Goal: Use online tool/utility: Utilize a website feature to perform a specific function

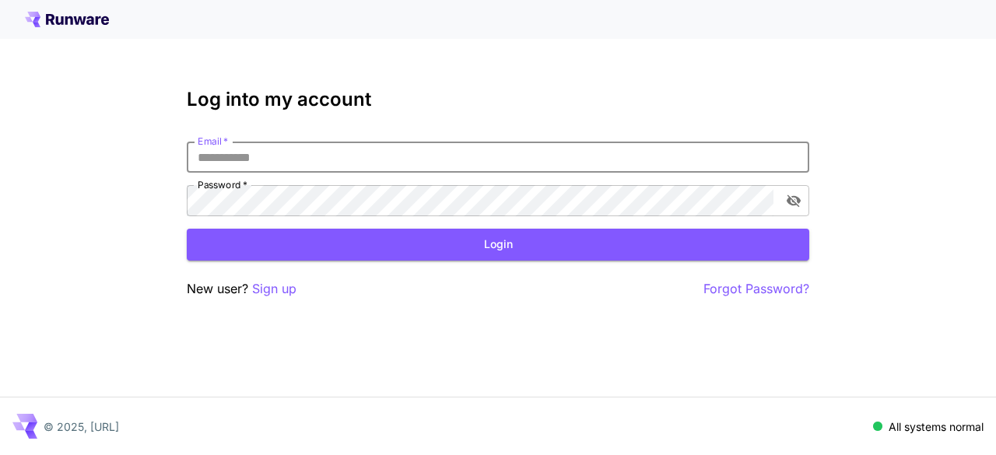
click at [386, 151] on input "Email   *" at bounding box center [498, 157] width 623 height 31
type input "**********"
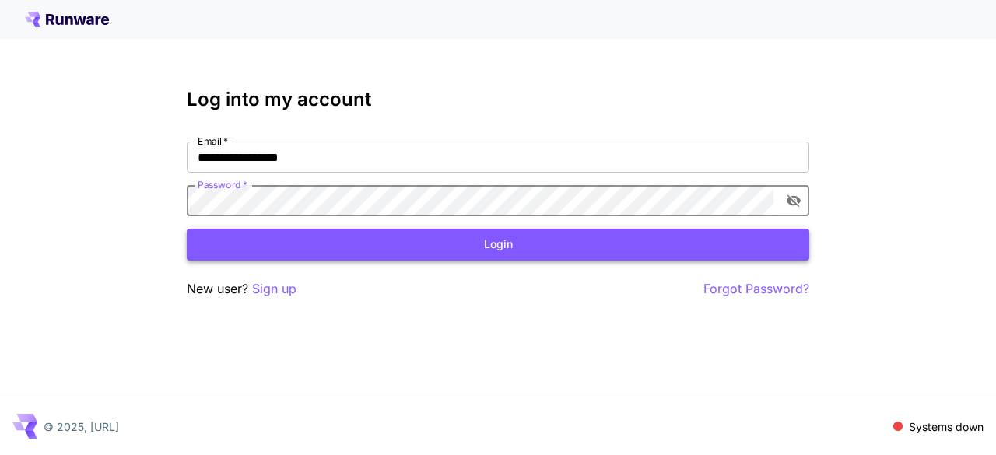
click at [579, 249] on button "Login" at bounding box center [498, 245] width 623 height 32
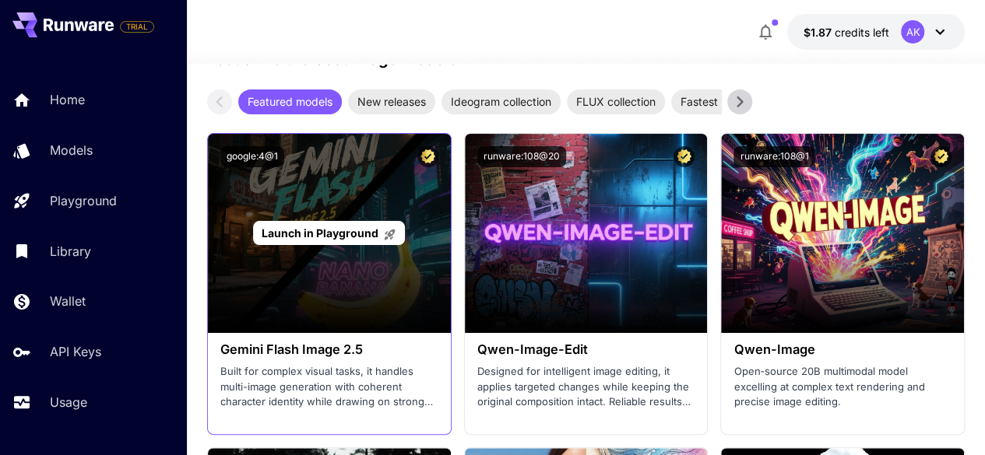
scroll to position [2647, 0]
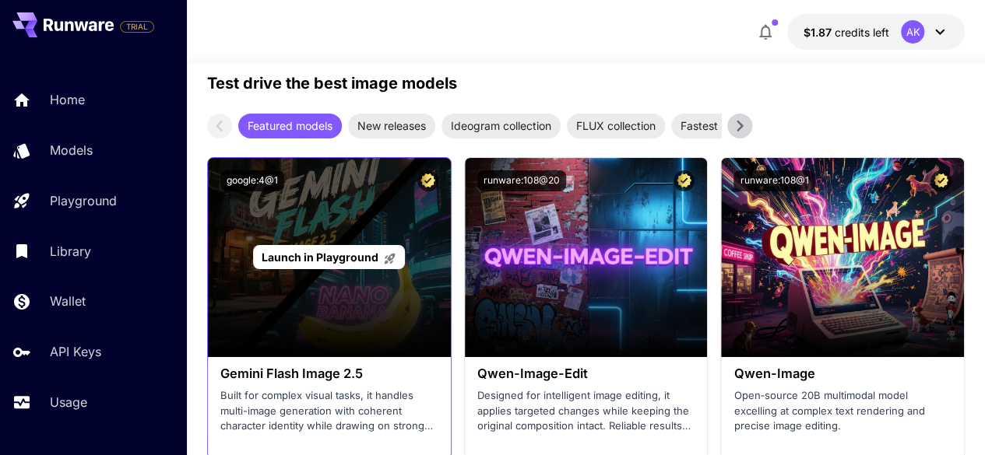
click at [358, 261] on div "Launch in Playground" at bounding box center [329, 257] width 152 height 24
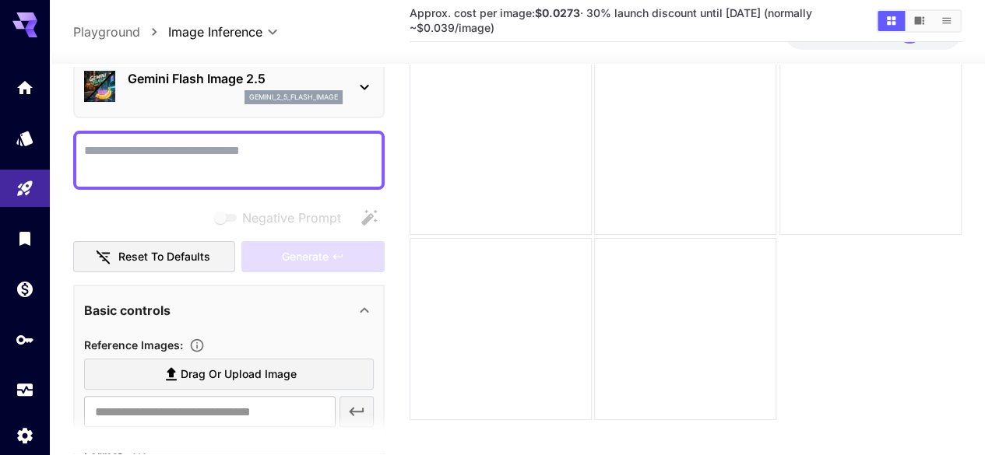
scroll to position [6, 0]
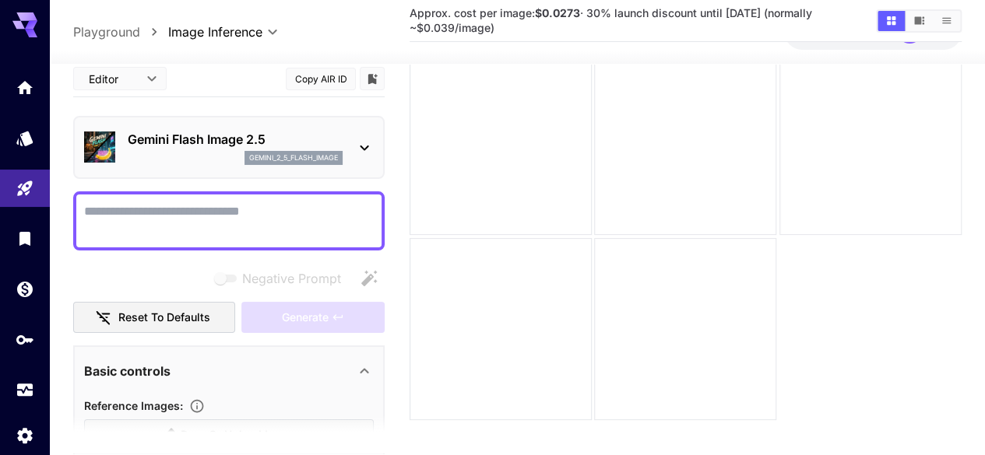
click at [198, 222] on textarea "Negative Prompt" at bounding box center [229, 220] width 290 height 37
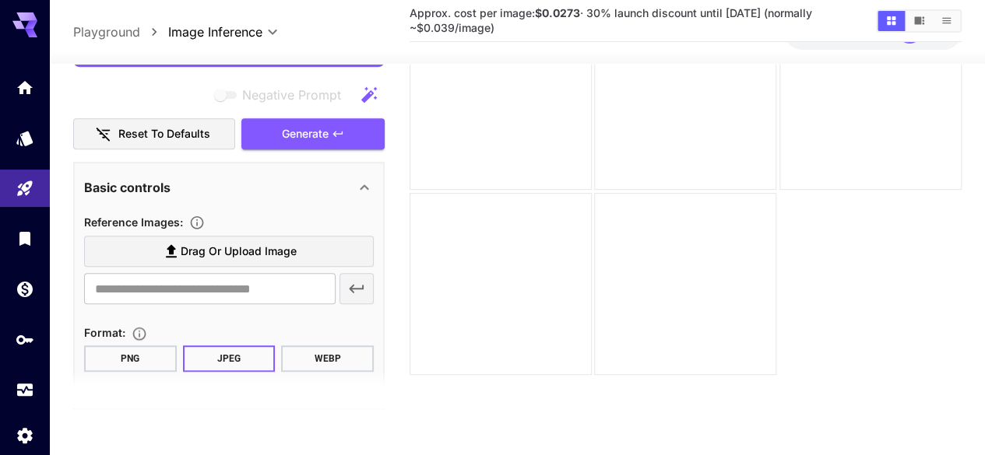
scroll to position [364, 0]
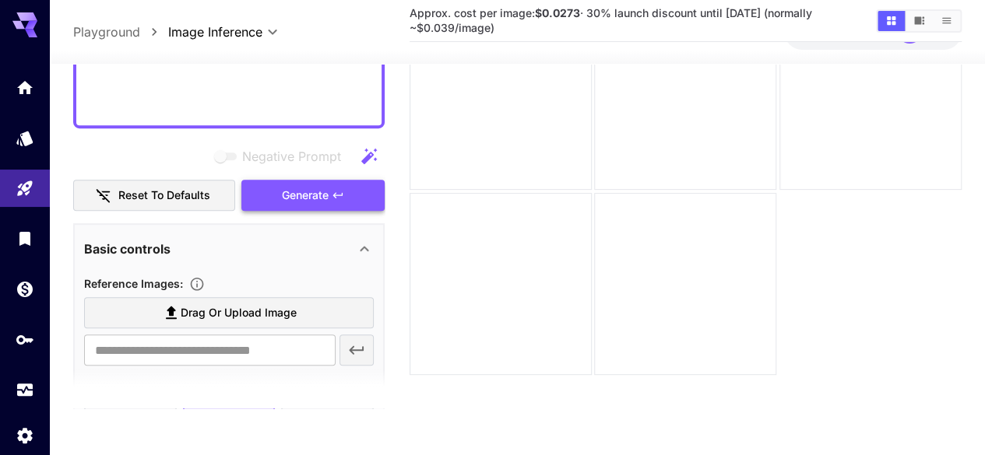
click at [318, 198] on span "Generate" at bounding box center [305, 194] width 47 height 19
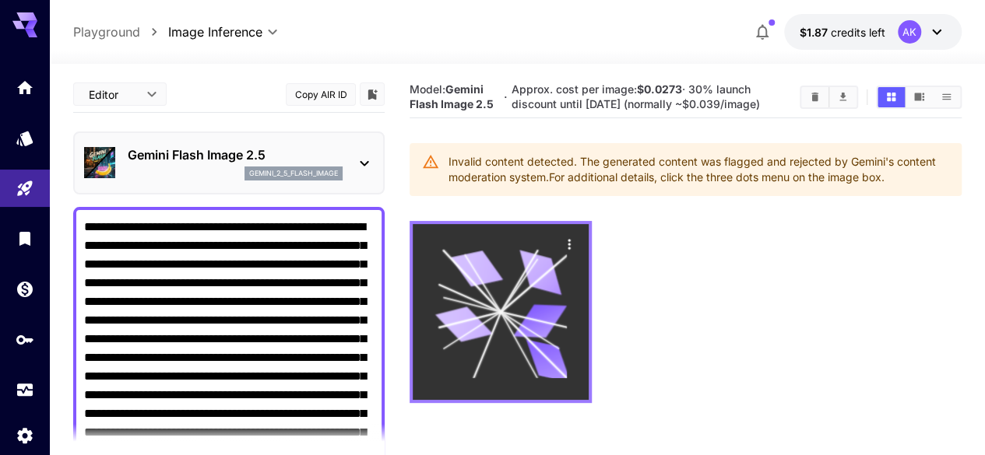
scroll to position [78, 0]
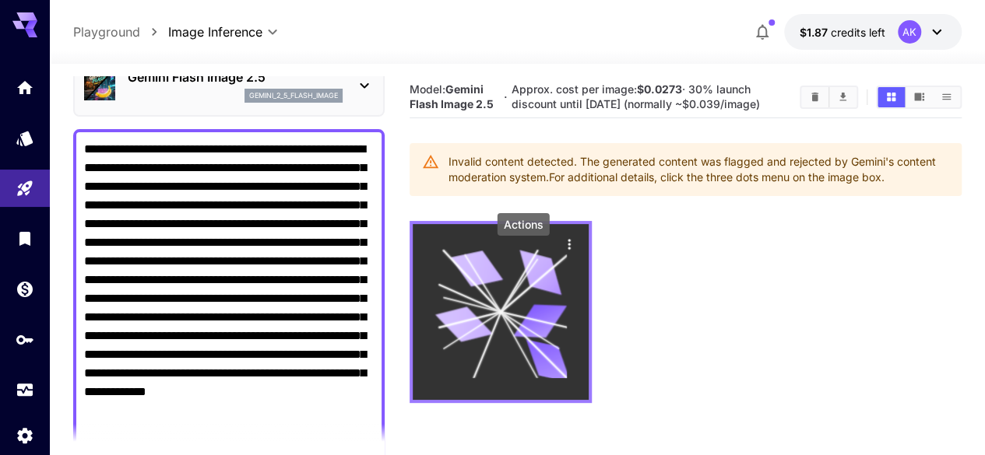
click at [561, 252] on icon "Actions" at bounding box center [569, 245] width 16 height 16
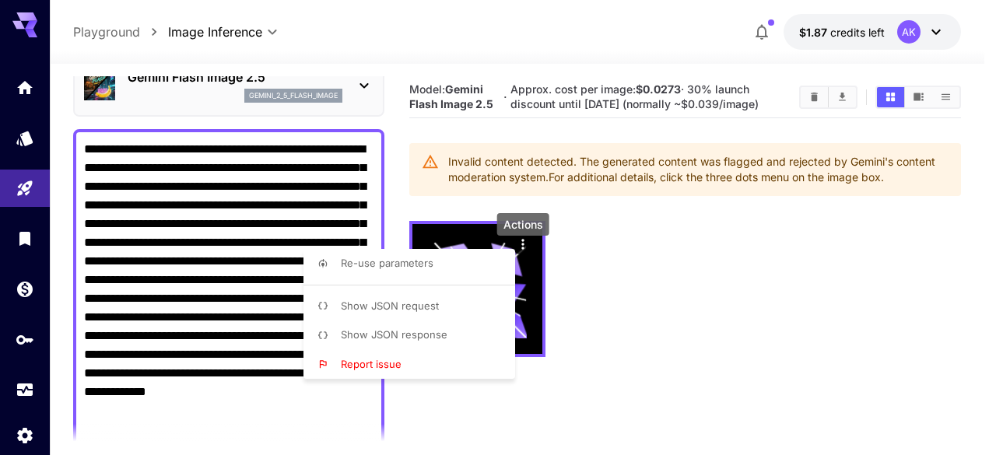
click at [580, 194] on div at bounding box center [498, 227] width 996 height 455
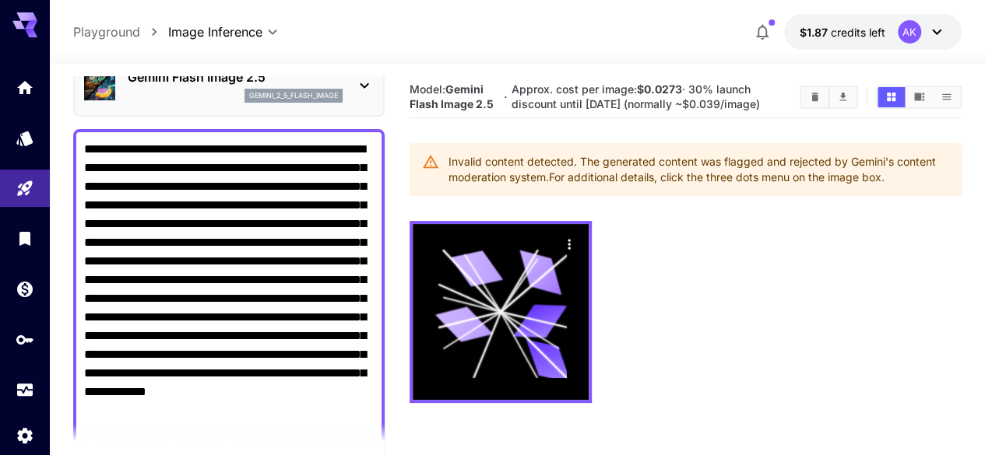
click at [248, 230] on textarea "**********" at bounding box center [229, 299] width 290 height 318
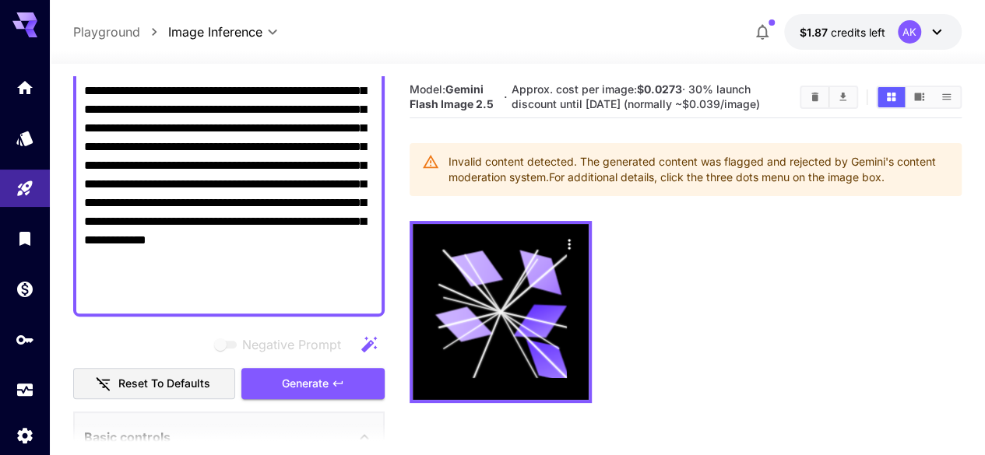
scroll to position [234, 0]
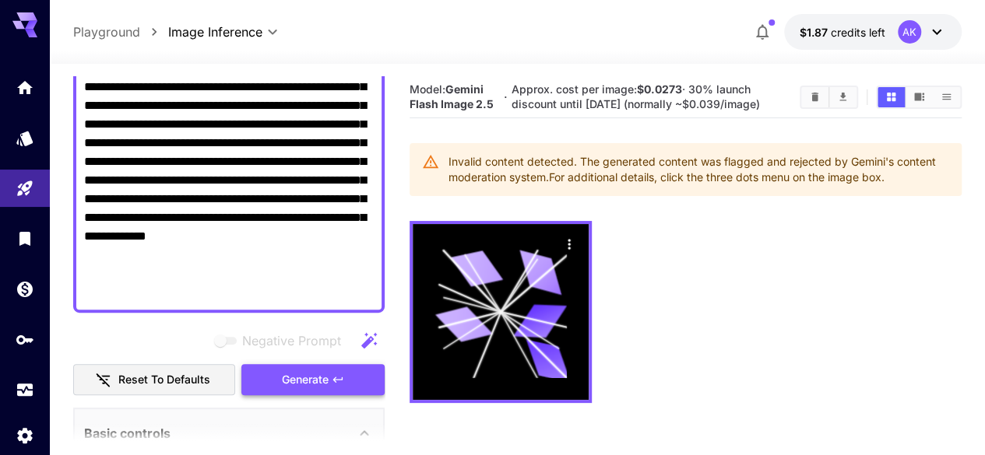
click at [291, 374] on span "Generate" at bounding box center [305, 380] width 47 height 19
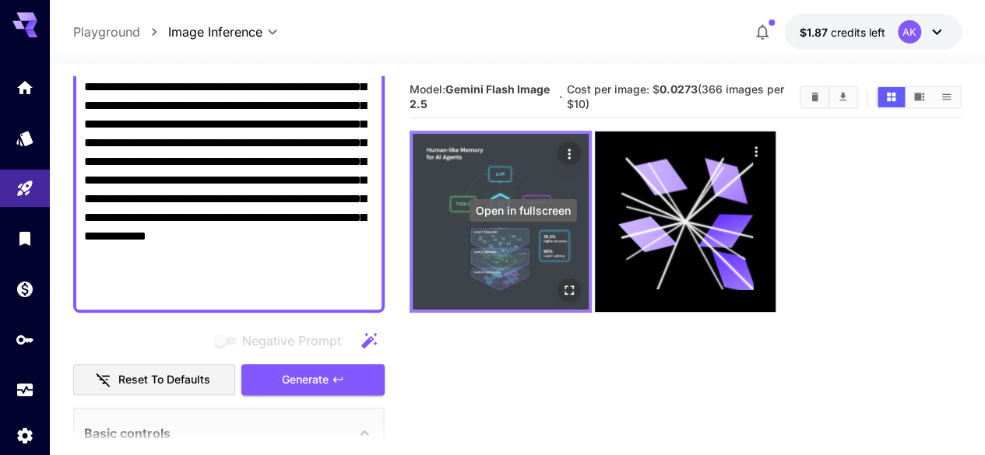
click at [561, 283] on icon "Open in fullscreen" at bounding box center [569, 291] width 16 height 16
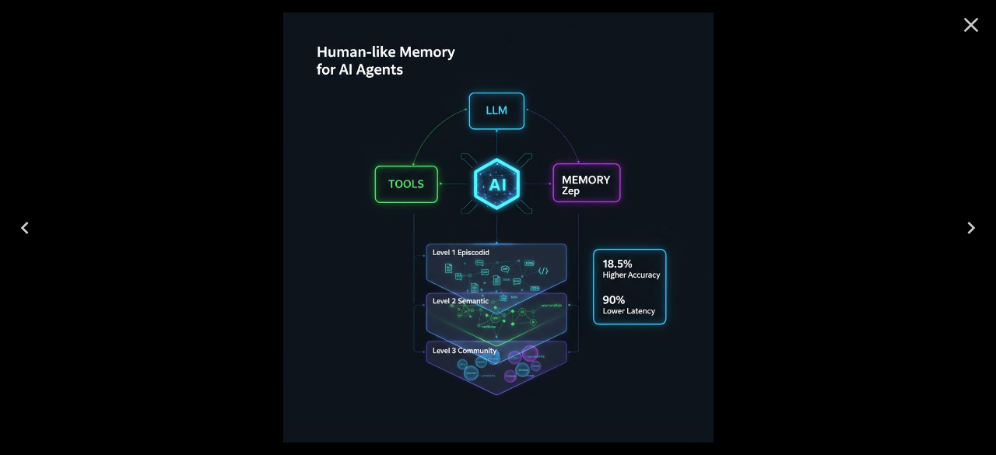
click at [981, 16] on icon "Close" at bounding box center [971, 24] width 25 height 25
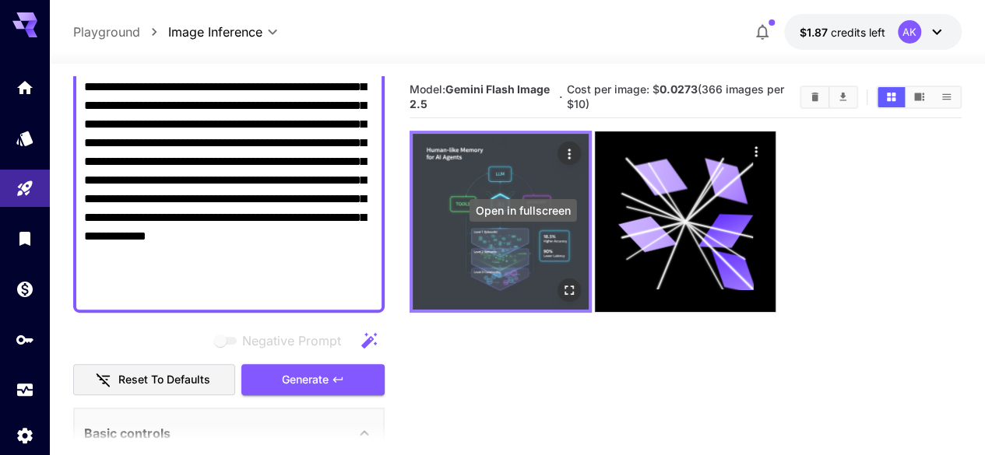
click at [557, 279] on button "Open in fullscreen" at bounding box center [568, 290] width 23 height 23
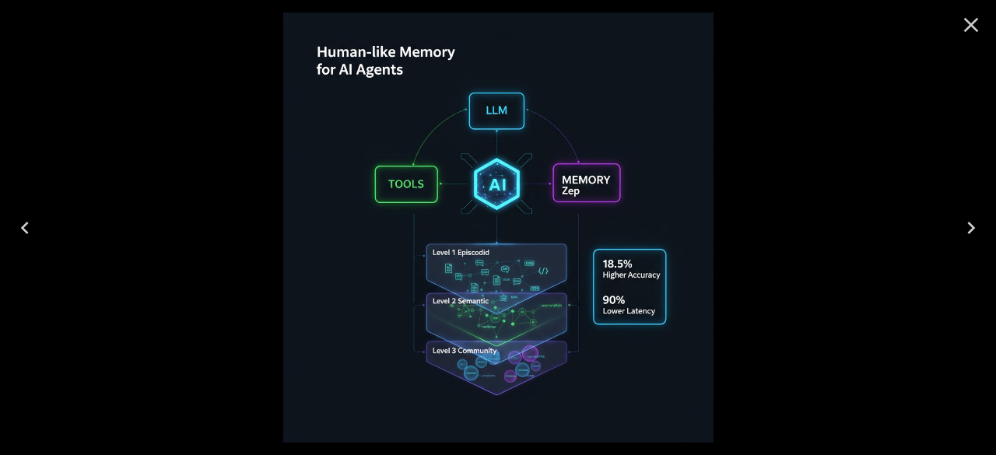
click at [970, 22] on icon "Close" at bounding box center [972, 25] width 15 height 15
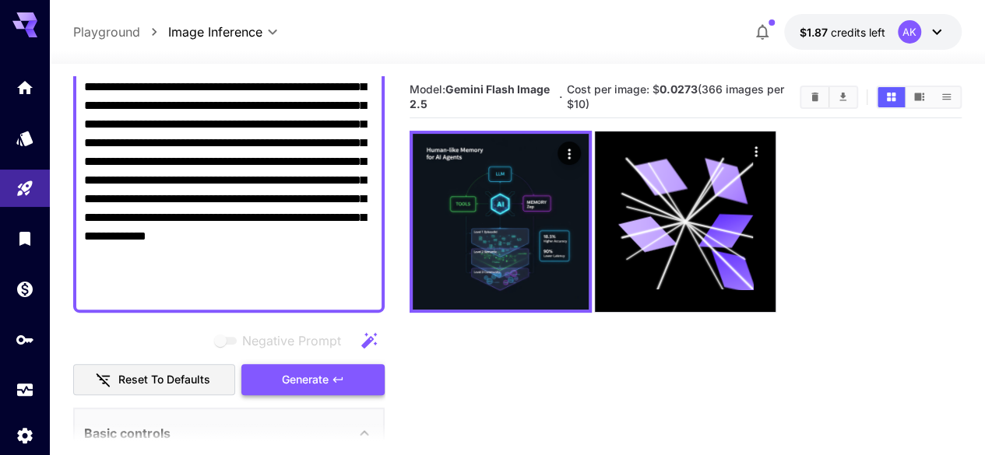
click at [318, 368] on button "Generate" at bounding box center [312, 380] width 143 height 32
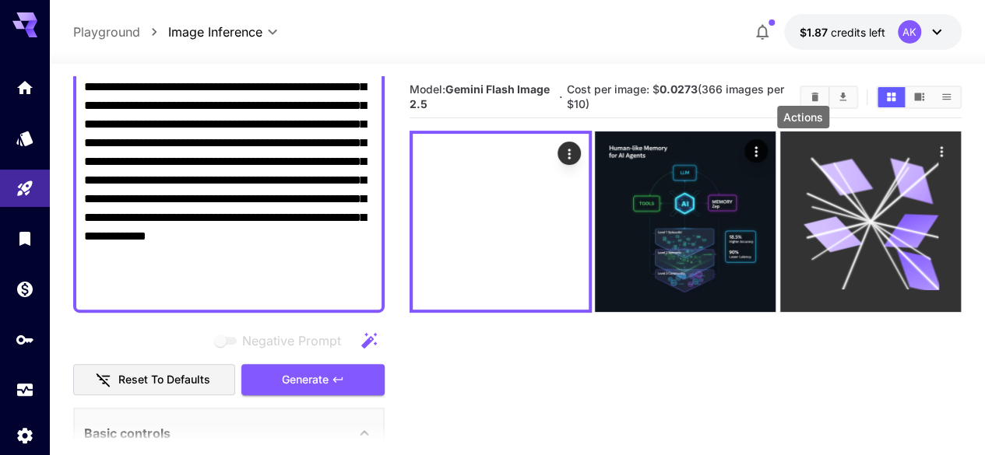
click at [933, 144] on icon "Actions" at bounding box center [941, 152] width 16 height 16
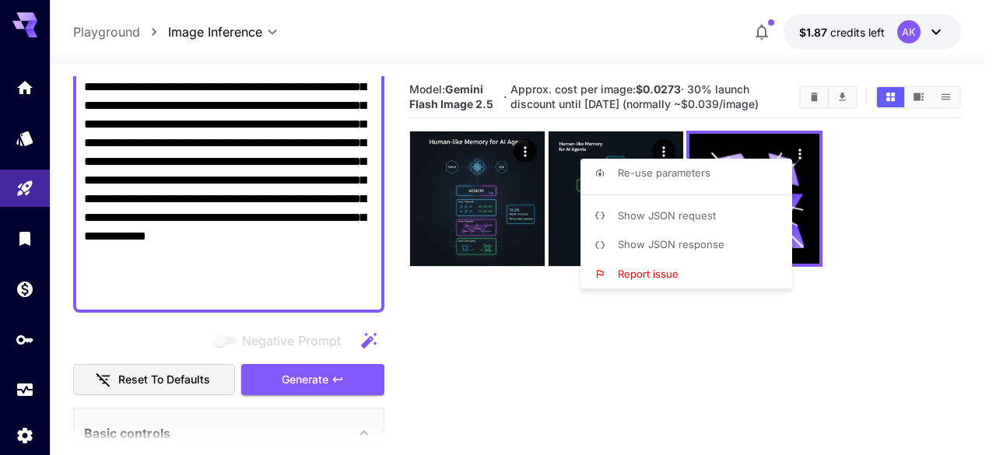
click at [503, 220] on div at bounding box center [498, 227] width 996 height 455
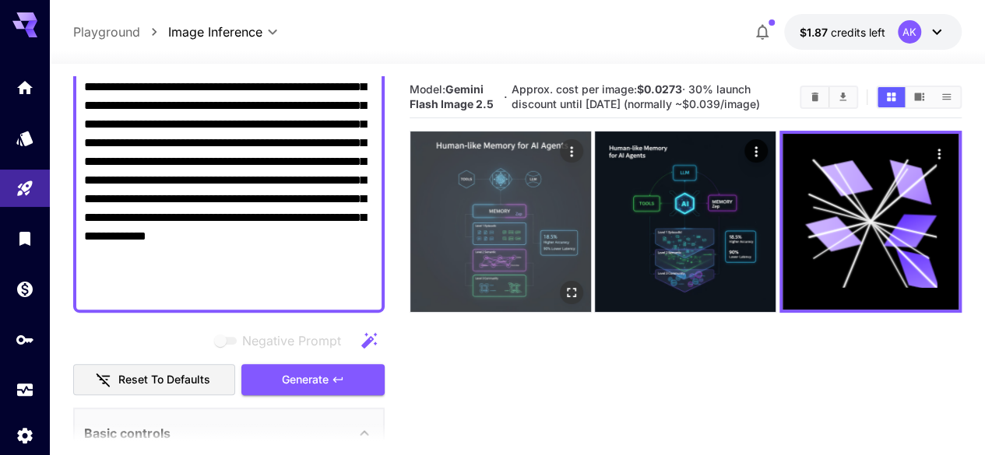
click at [495, 217] on img at bounding box center [500, 222] width 181 height 181
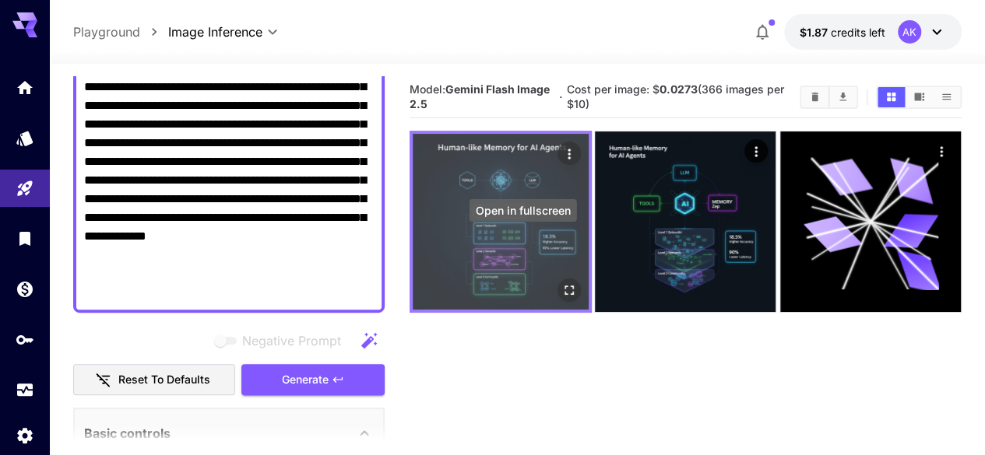
click at [561, 283] on icon "Open in fullscreen" at bounding box center [569, 291] width 16 height 16
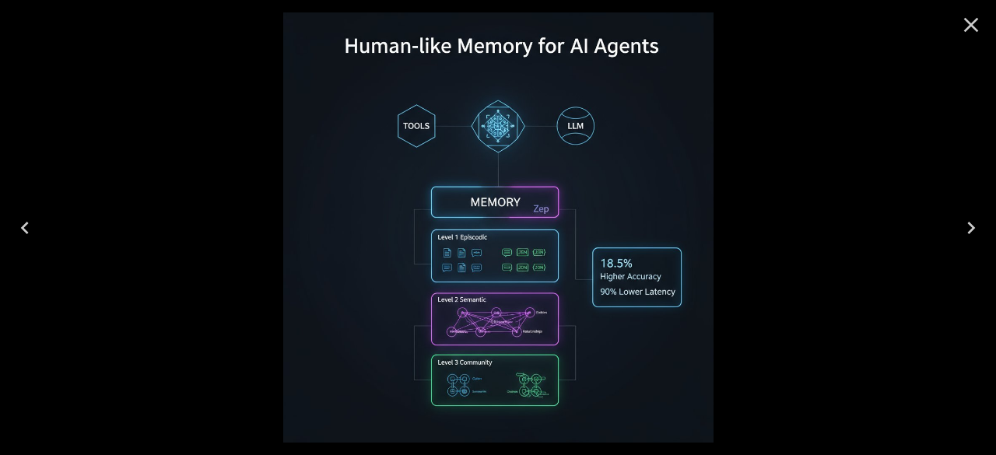
click at [965, 27] on icon "Close" at bounding box center [971, 24] width 25 height 25
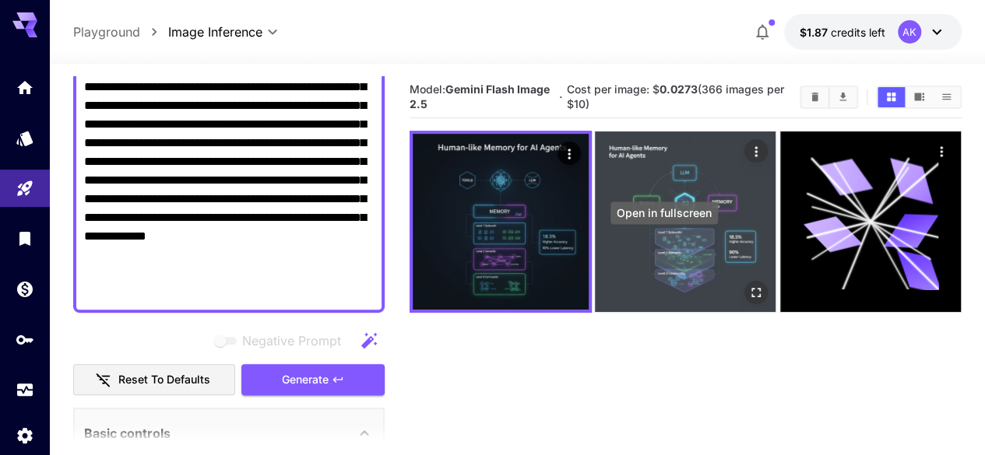
click at [749, 286] on icon "Open in fullscreen" at bounding box center [757, 294] width 16 height 16
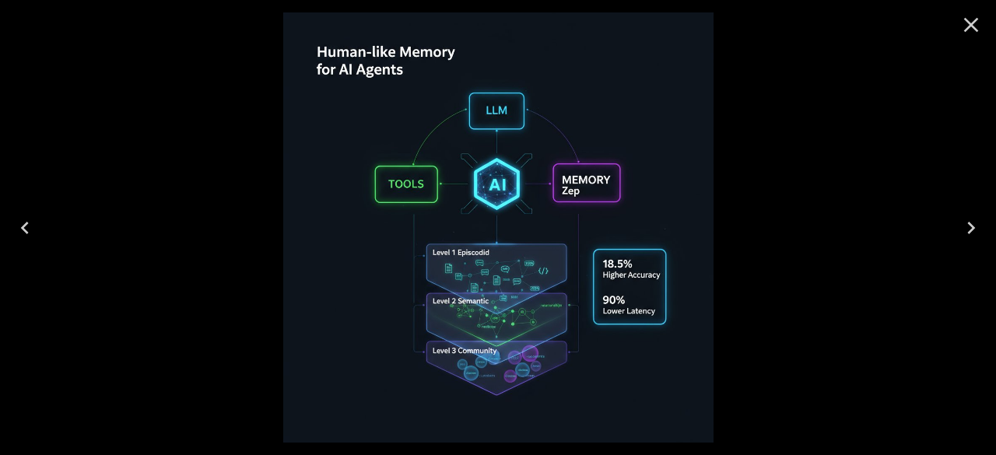
click at [979, 20] on icon "Close" at bounding box center [971, 24] width 25 height 25
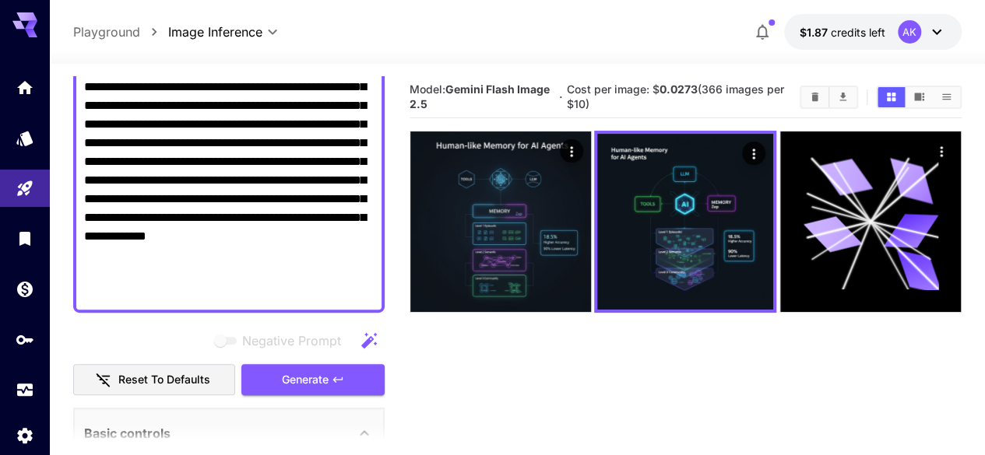
drag, startPoint x: 245, startPoint y: 292, endPoint x: 307, endPoint y: 292, distance: 61.5
click at [254, 292] on textarea "**********" at bounding box center [229, 143] width 290 height 318
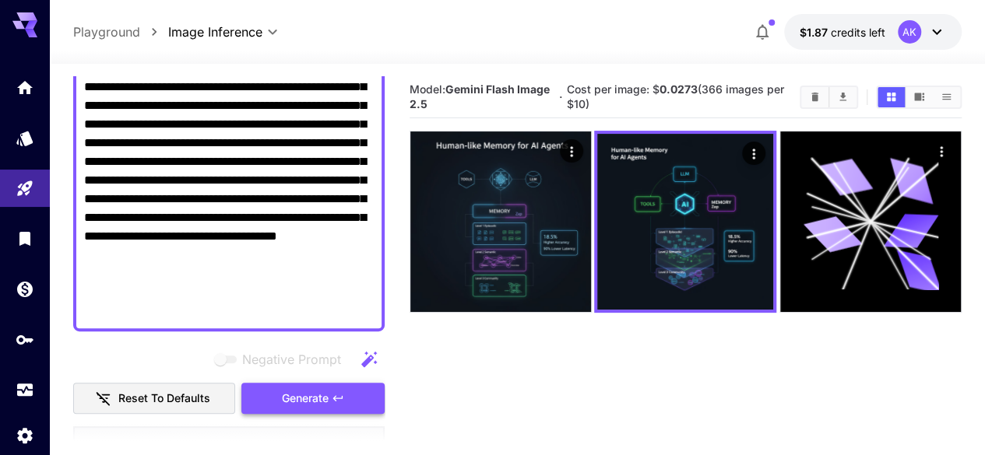
type textarea "**********"
click at [353, 400] on button "Generate" at bounding box center [312, 399] width 143 height 32
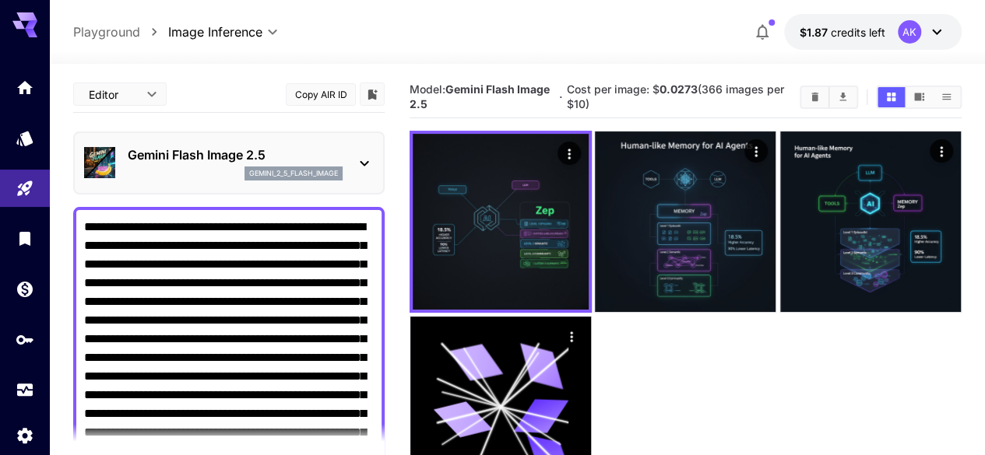
scroll to position [78, 0]
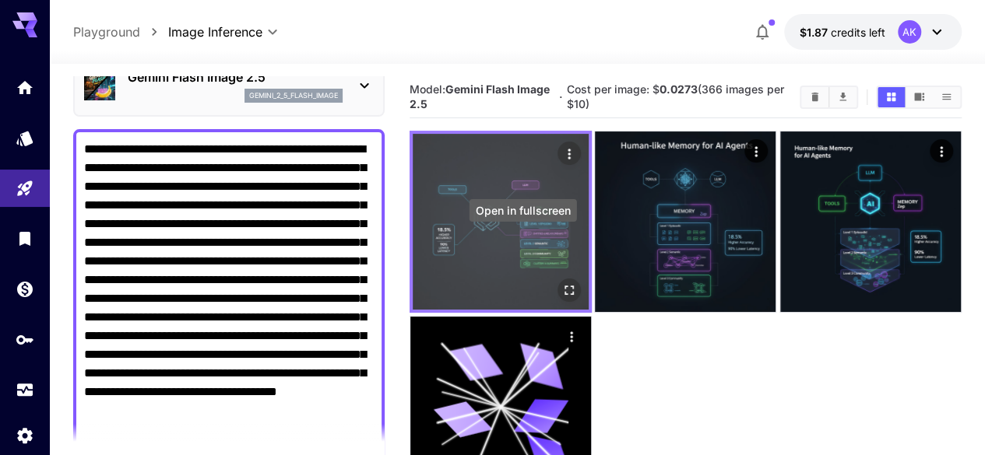
click at [561, 283] on icon "Open in fullscreen" at bounding box center [569, 291] width 16 height 16
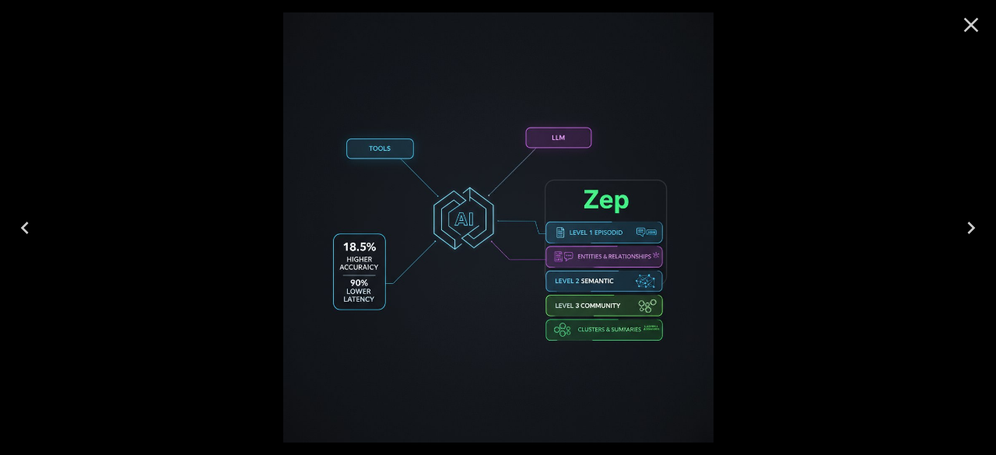
click at [977, 23] on icon "Close" at bounding box center [971, 24] width 25 height 25
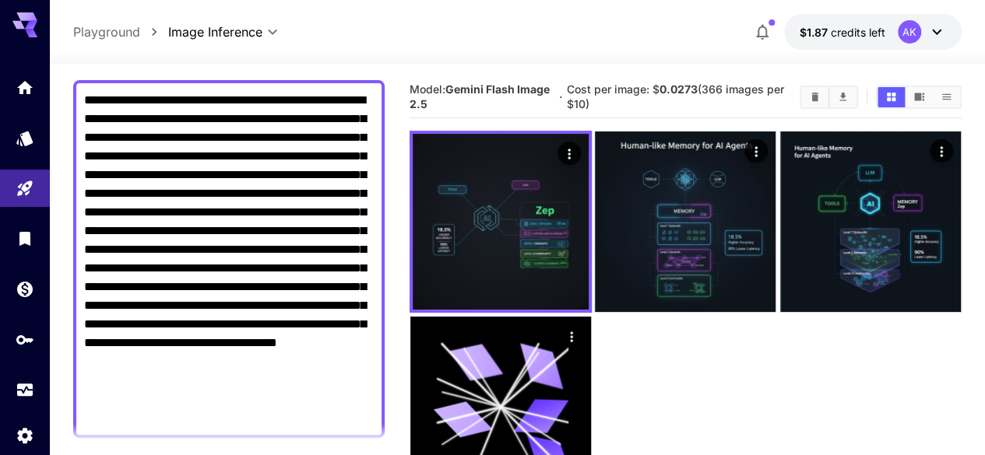
scroll to position [234, 0]
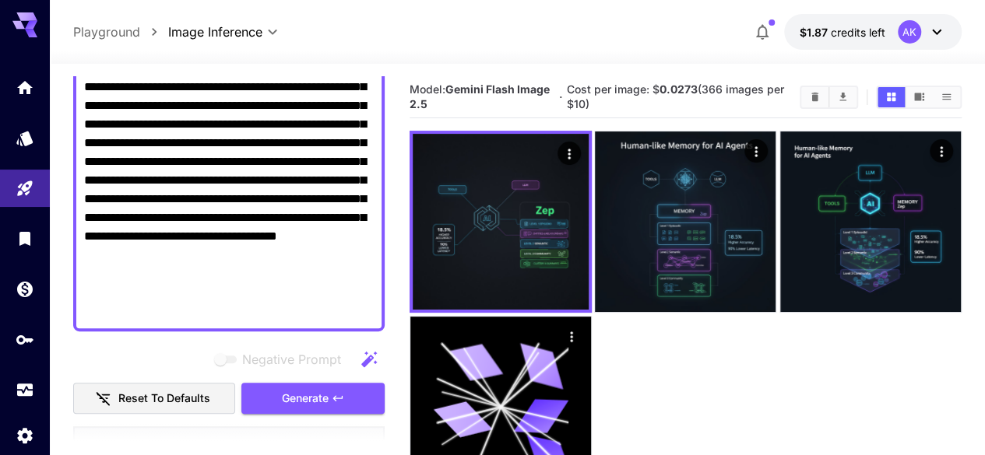
click at [246, 248] on textarea "**********" at bounding box center [229, 152] width 290 height 336
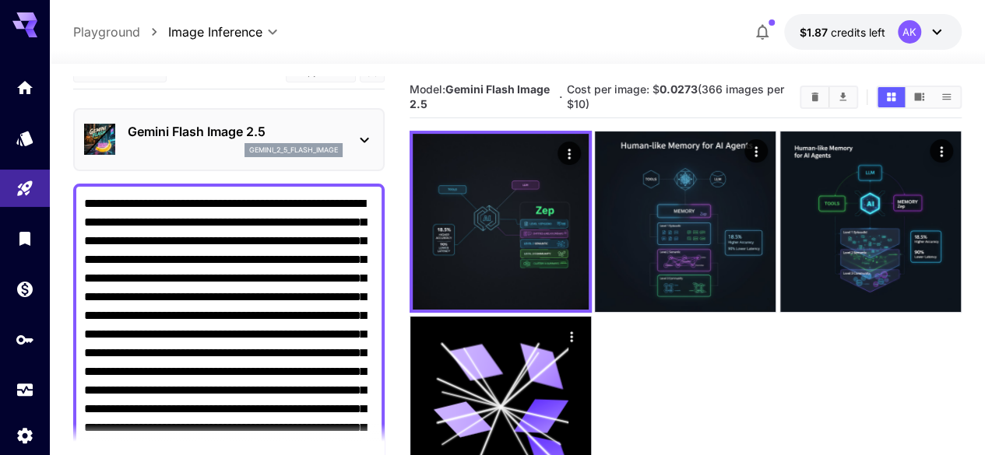
scroll to position [0, 0]
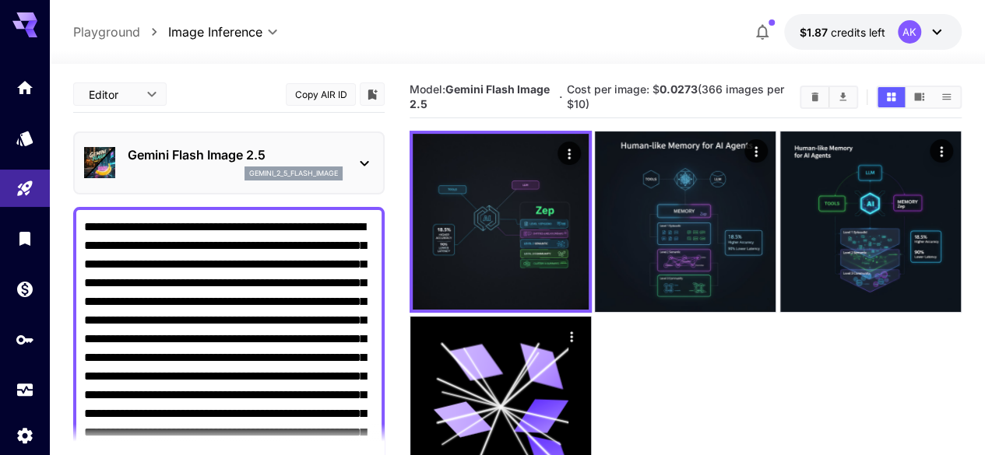
click at [212, 171] on div "gemini_2_5_flash_image" at bounding box center [235, 174] width 215 height 14
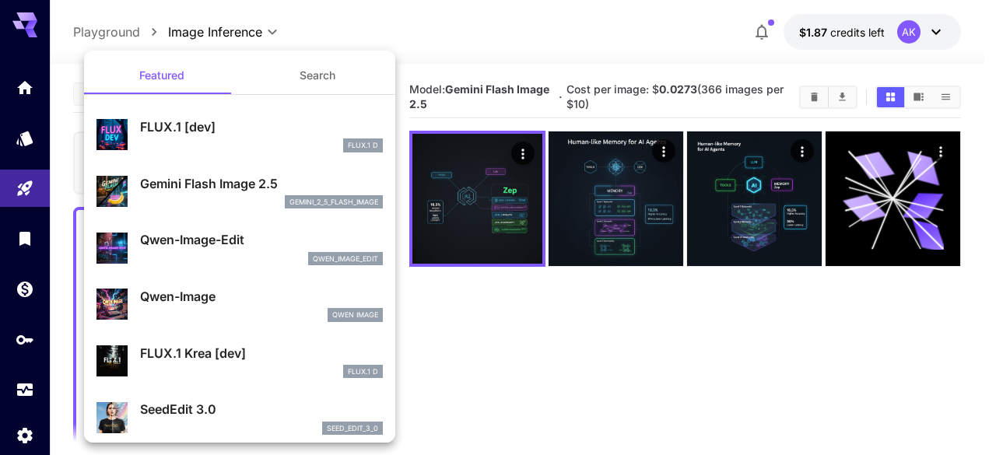
click at [228, 237] on p "Qwen-Image-Edit" at bounding box center [261, 239] width 243 height 19
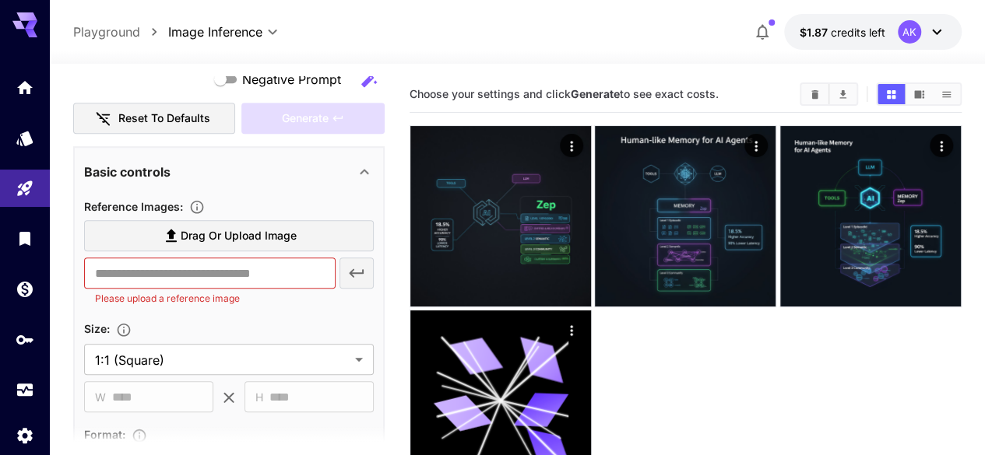
scroll to position [623, 0]
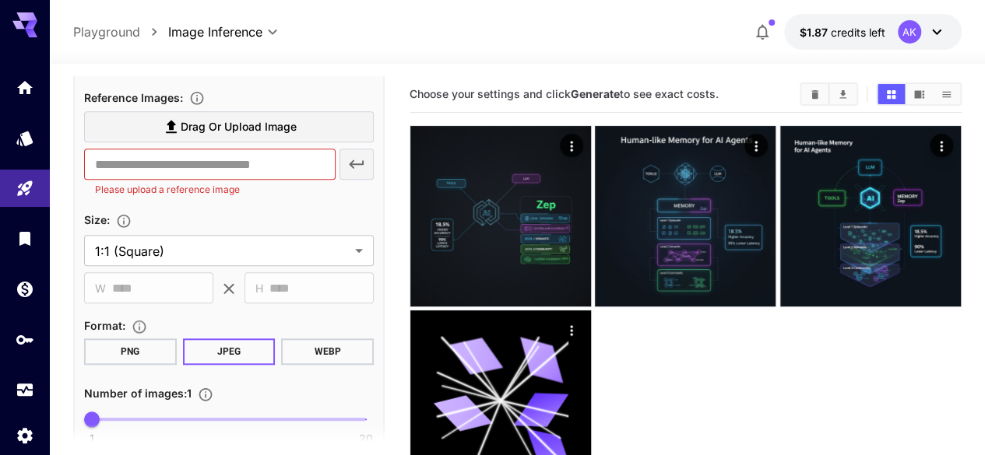
click at [265, 199] on section "Drag or upload image ​ Please upload a reference image" at bounding box center [229, 157] width 290 height 93
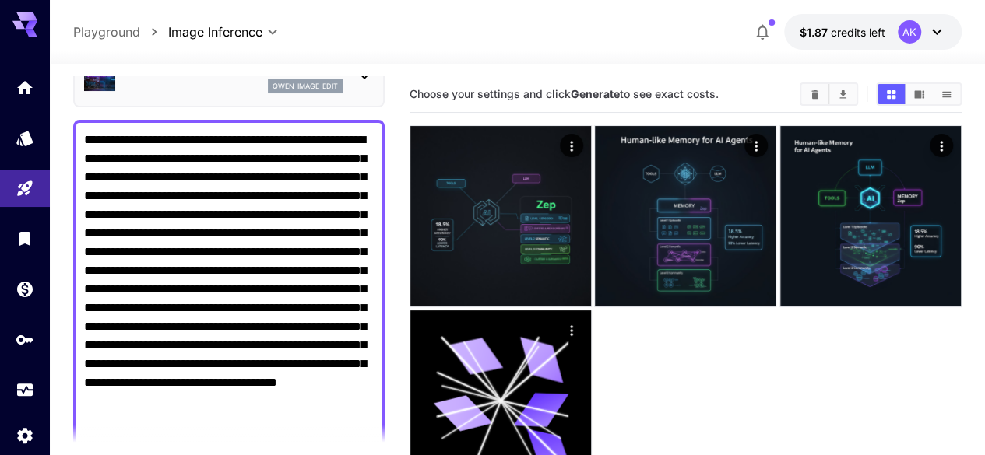
scroll to position [0, 0]
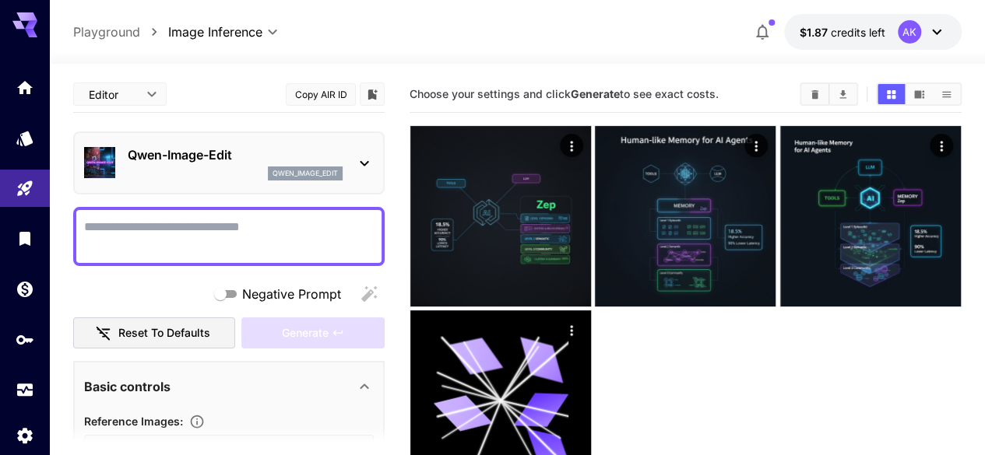
click at [199, 241] on textarea "Negative Prompt" at bounding box center [229, 236] width 290 height 37
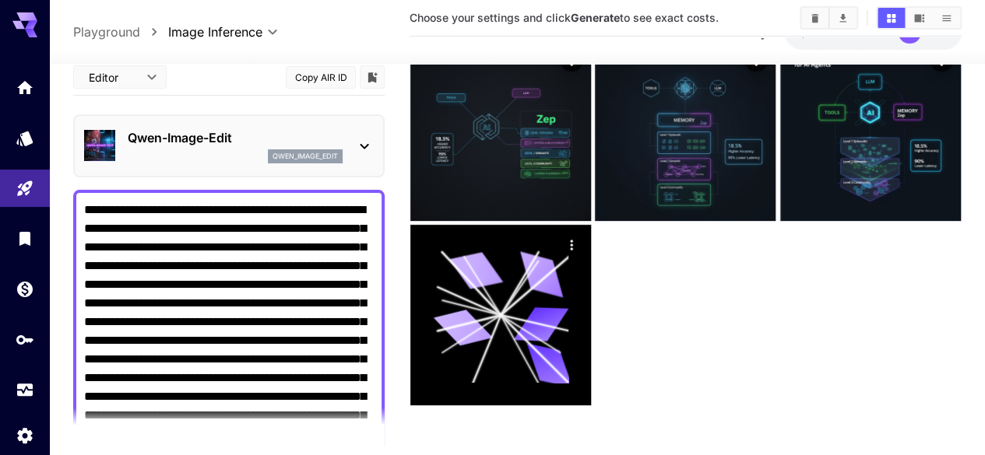
type textarea "**********"
click at [215, 142] on p "Qwen-Image-Edit" at bounding box center [235, 137] width 215 height 19
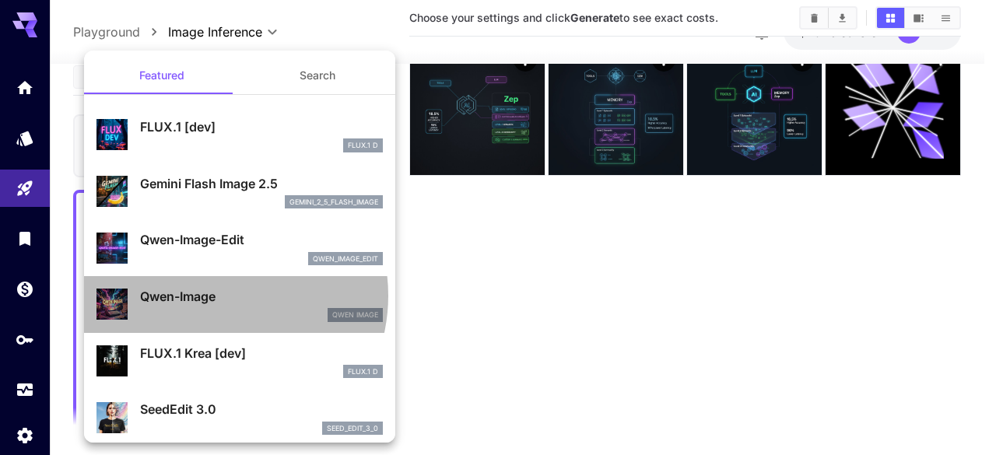
click at [211, 296] on p "Qwen-Image" at bounding box center [261, 296] width 243 height 19
type input "**"
type input "***"
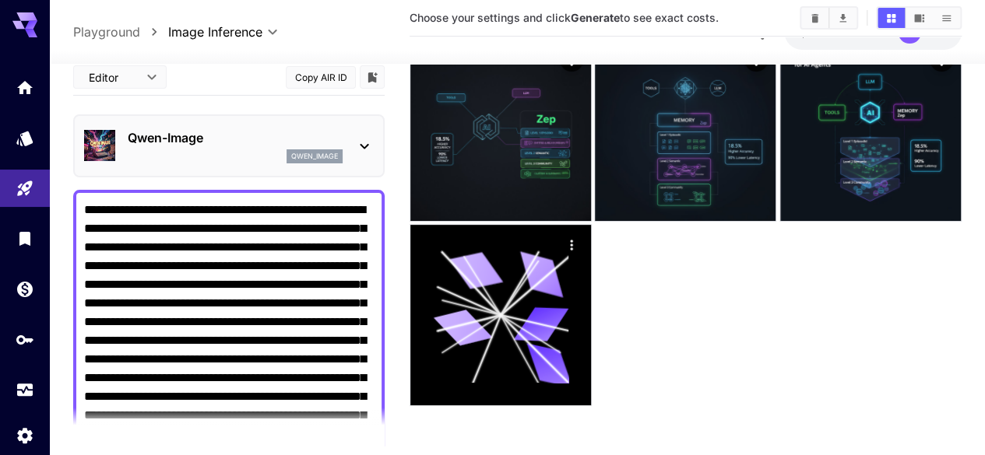
scroll to position [389, 0]
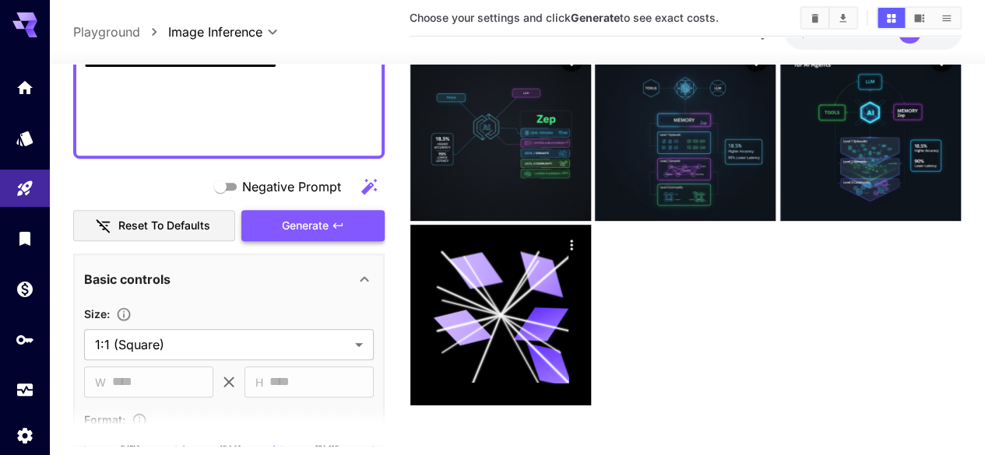
click at [319, 235] on button "Generate" at bounding box center [312, 225] width 143 height 32
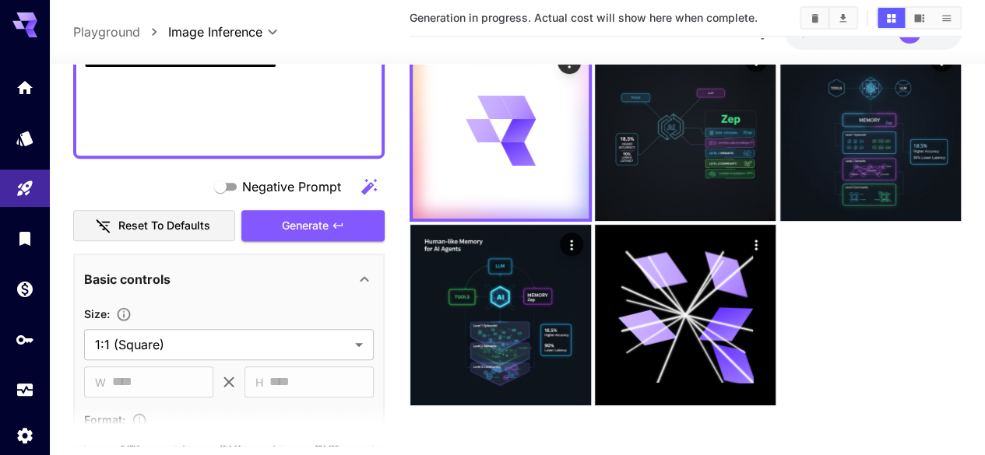
scroll to position [8, 0]
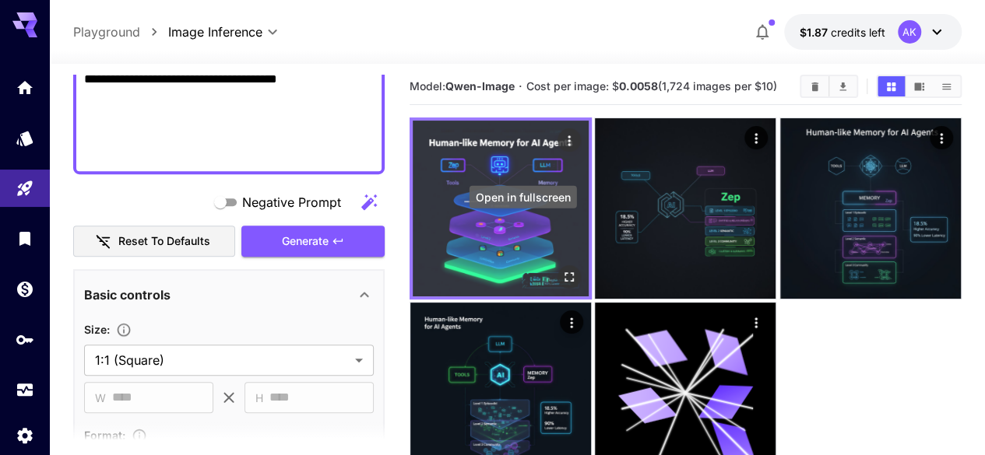
click at [561, 269] on icon "Open in fullscreen" at bounding box center [569, 277] width 16 height 16
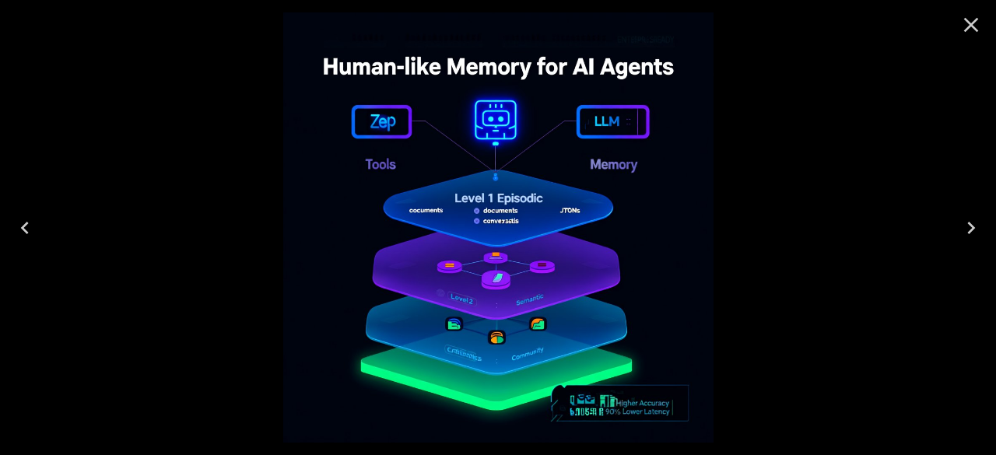
click at [961, 17] on icon "Close" at bounding box center [971, 24] width 25 height 25
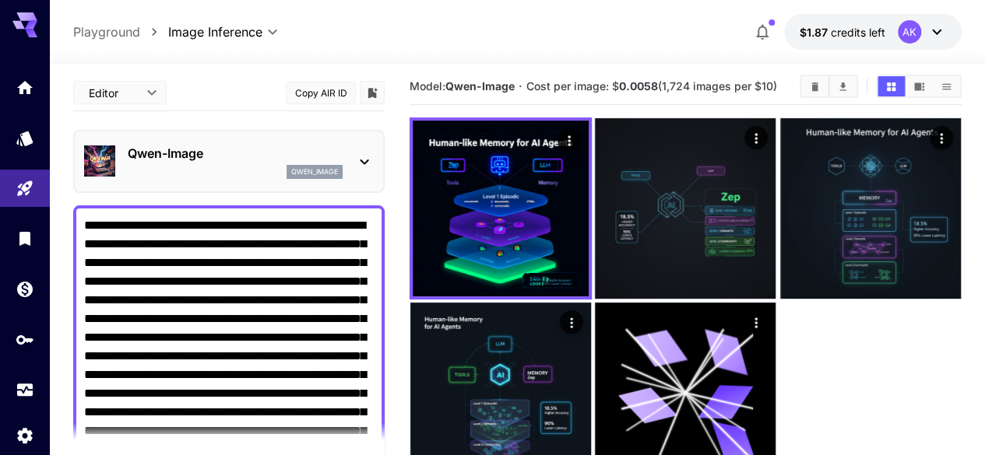
scroll to position [311, 0]
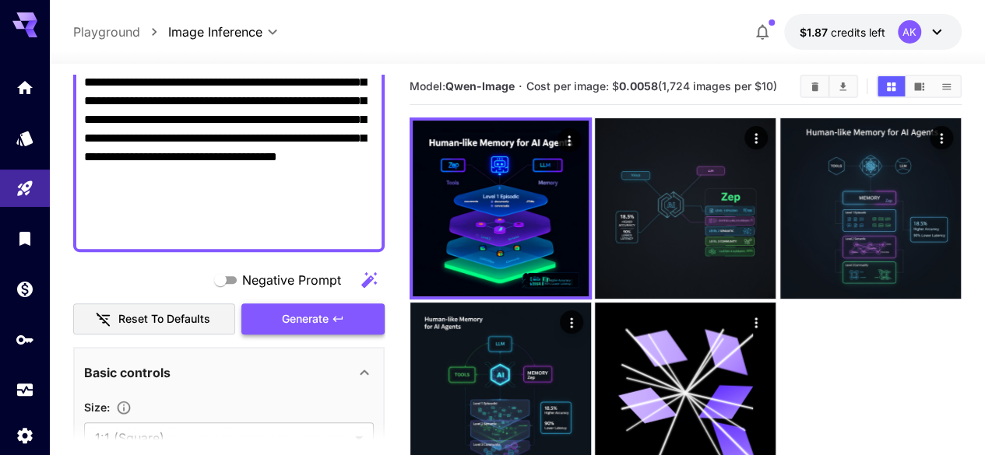
click at [344, 321] on icon "button" at bounding box center [338, 319] width 12 height 12
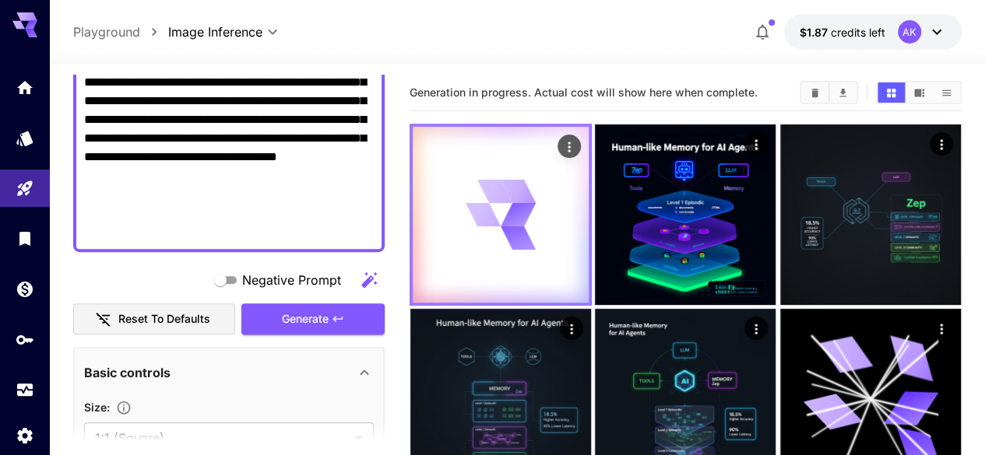
scroll to position [0, 0]
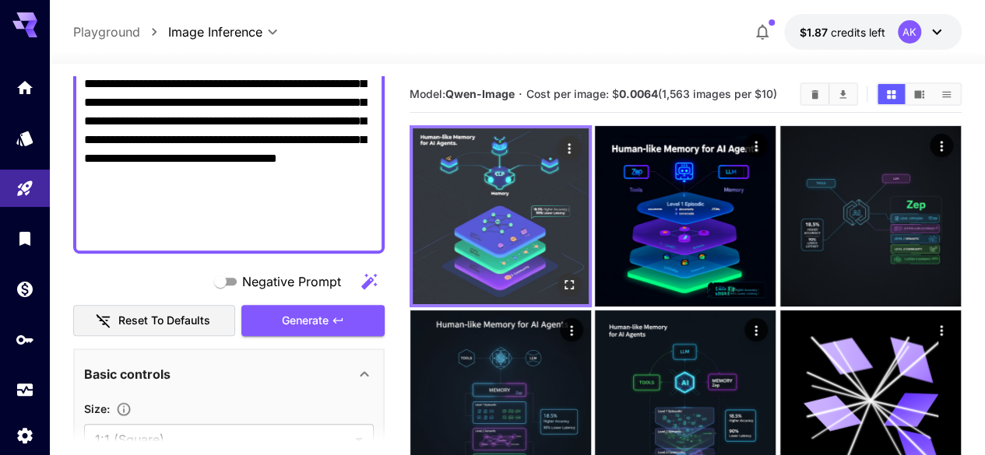
click at [561, 277] on icon "Open in fullscreen" at bounding box center [569, 285] width 16 height 16
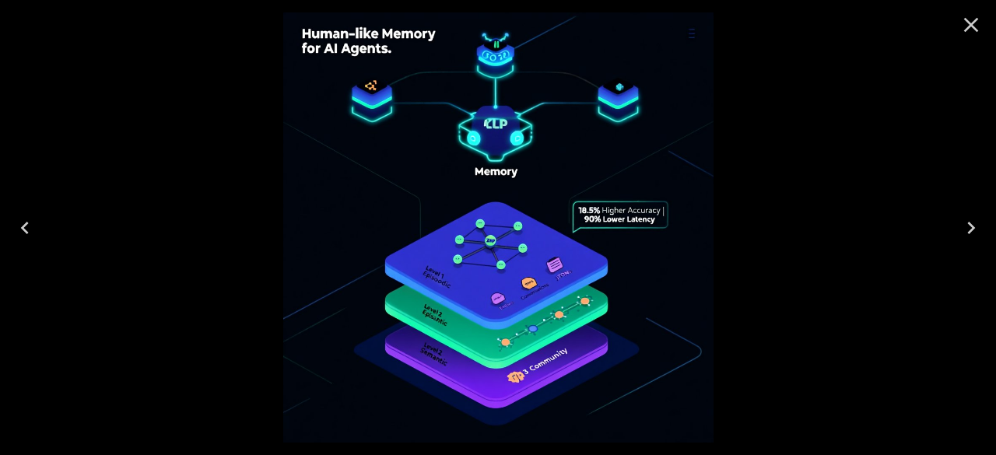
click at [975, 28] on icon "Close" at bounding box center [972, 25] width 15 height 15
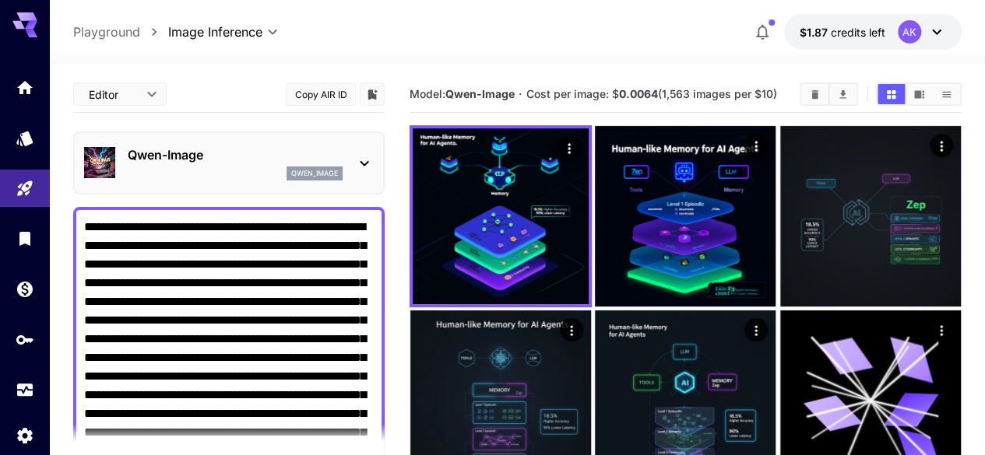
click at [165, 147] on p "Qwen-Image" at bounding box center [235, 155] width 215 height 19
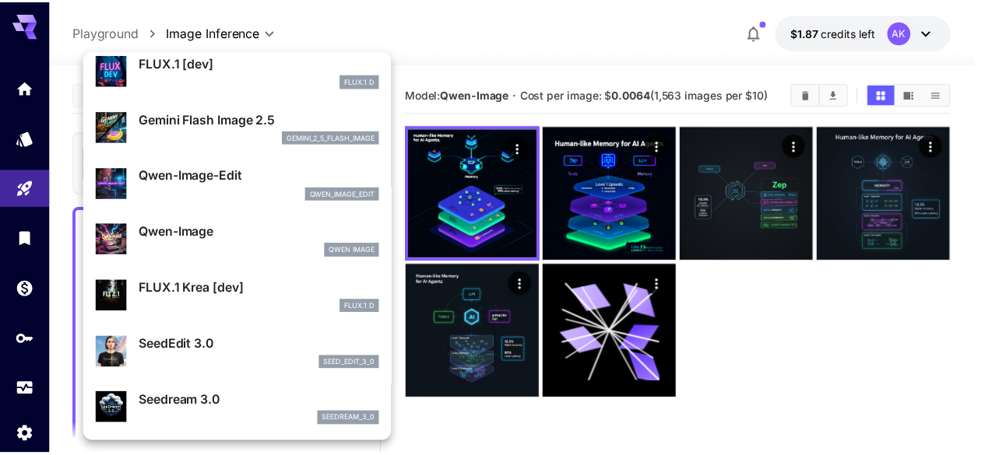
scroll to position [78, 0]
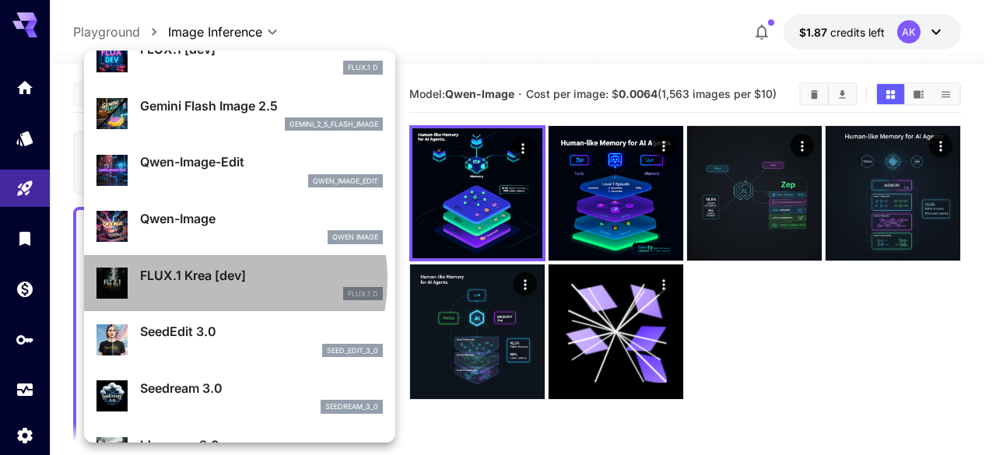
click at [202, 279] on p "FLUX.1 Krea [dev]" at bounding box center [261, 275] width 243 height 19
type input "**"
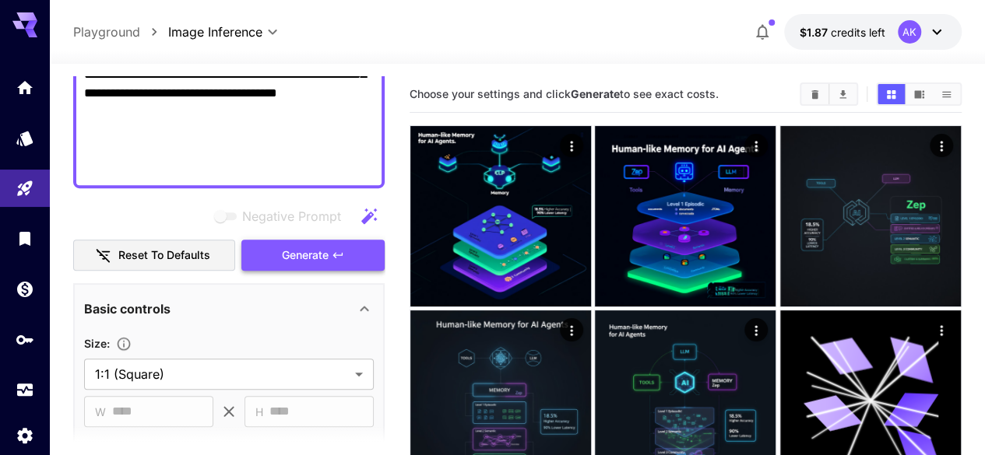
scroll to position [389, 0]
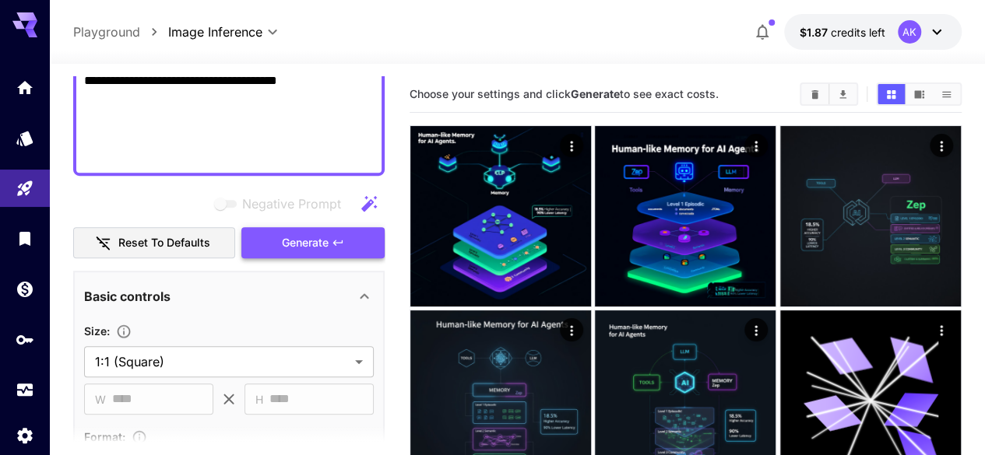
click at [329, 235] on span "Generate" at bounding box center [305, 243] width 47 height 19
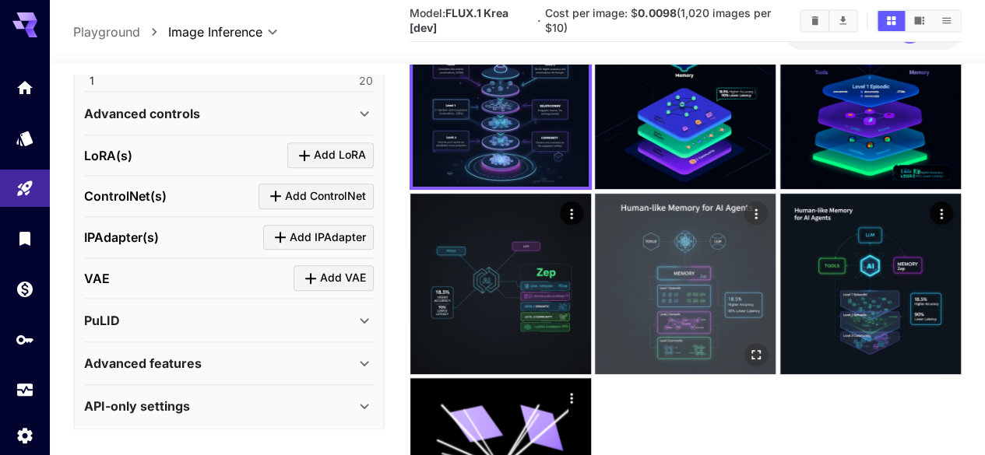
scroll to position [0, 0]
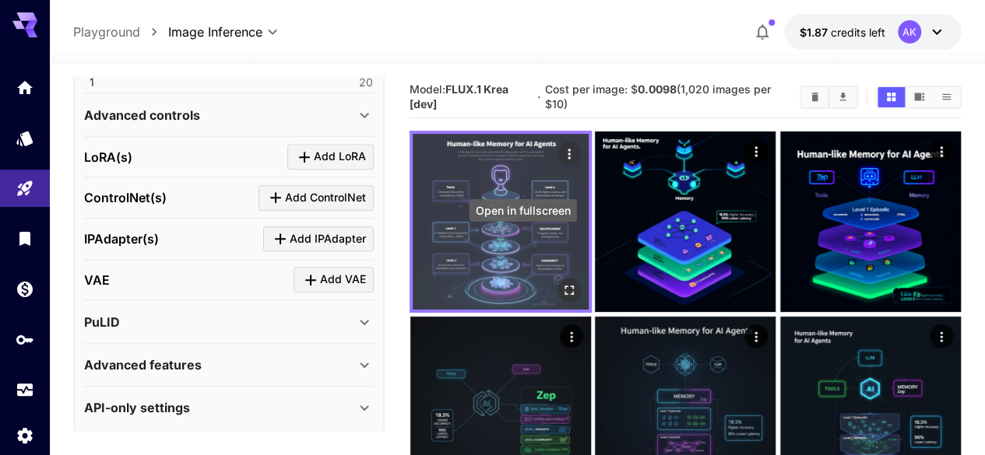
click at [561, 283] on icon "Open in fullscreen" at bounding box center [569, 291] width 16 height 16
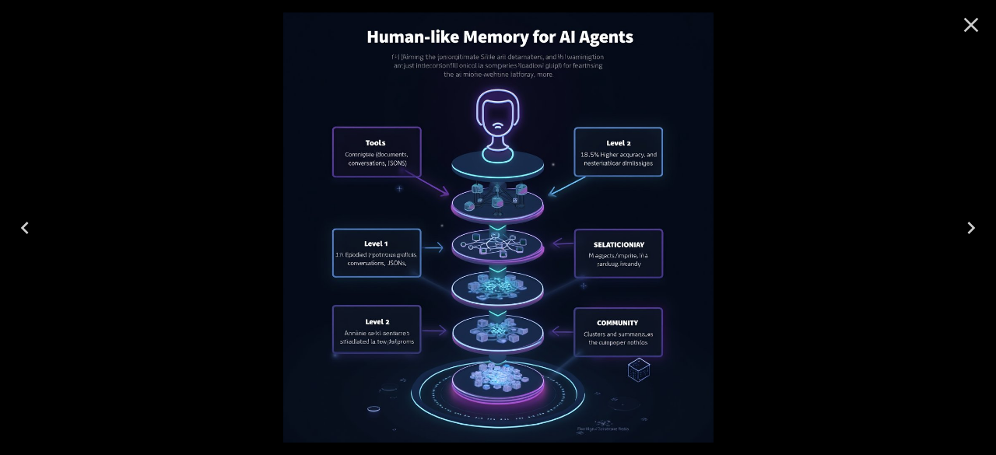
click at [969, 29] on icon "Close" at bounding box center [971, 24] width 25 height 25
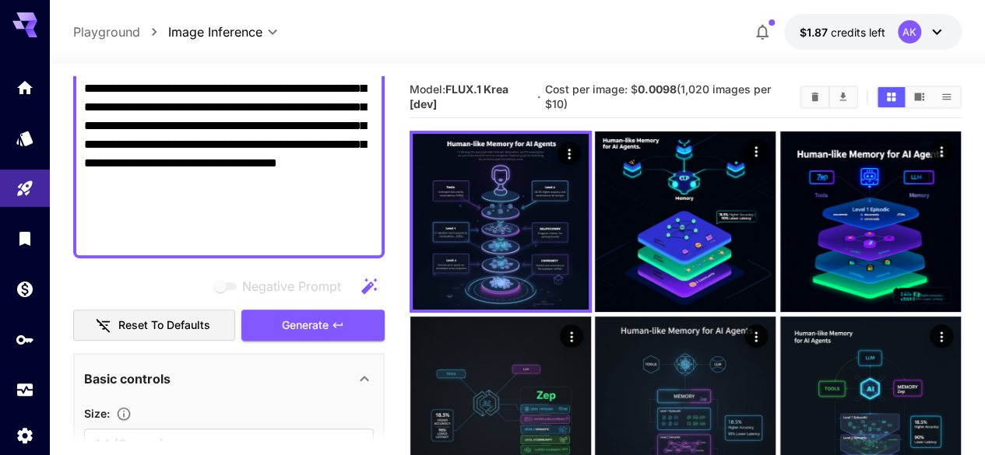
scroll to position [234, 0]
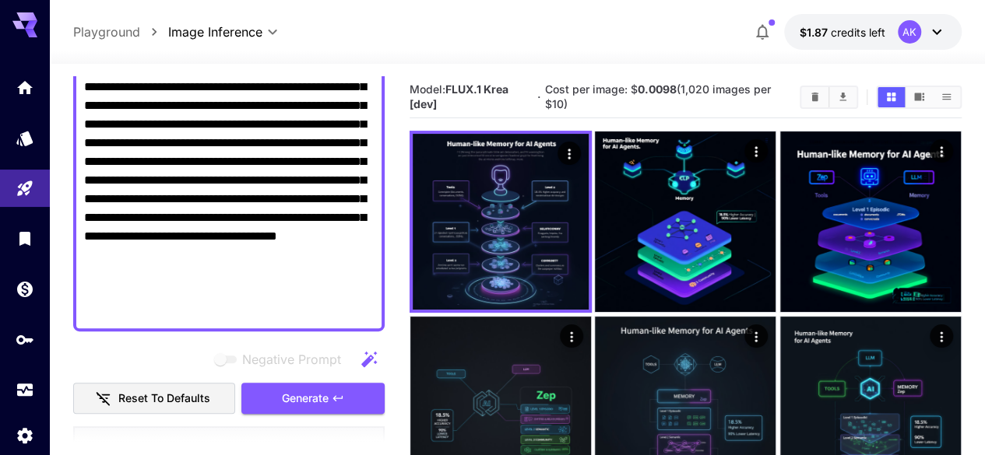
click at [206, 178] on textarea "**********" at bounding box center [229, 152] width 290 height 336
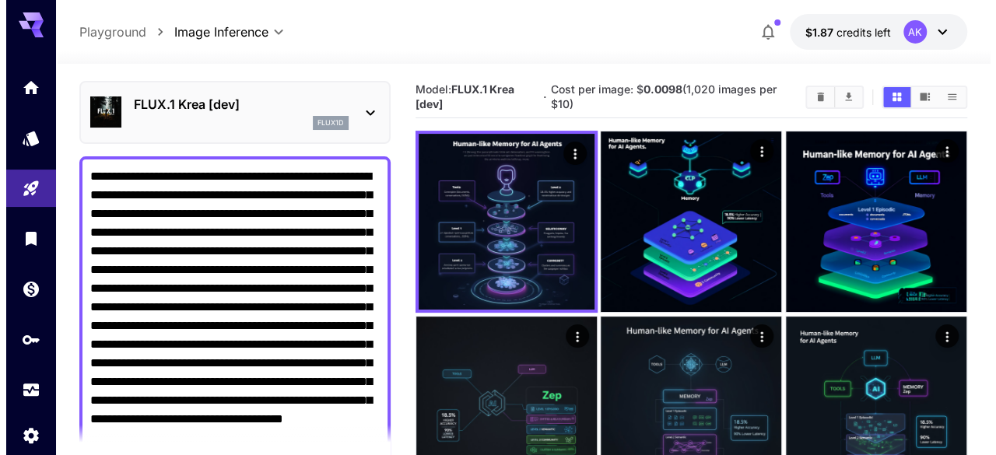
scroll to position [0, 0]
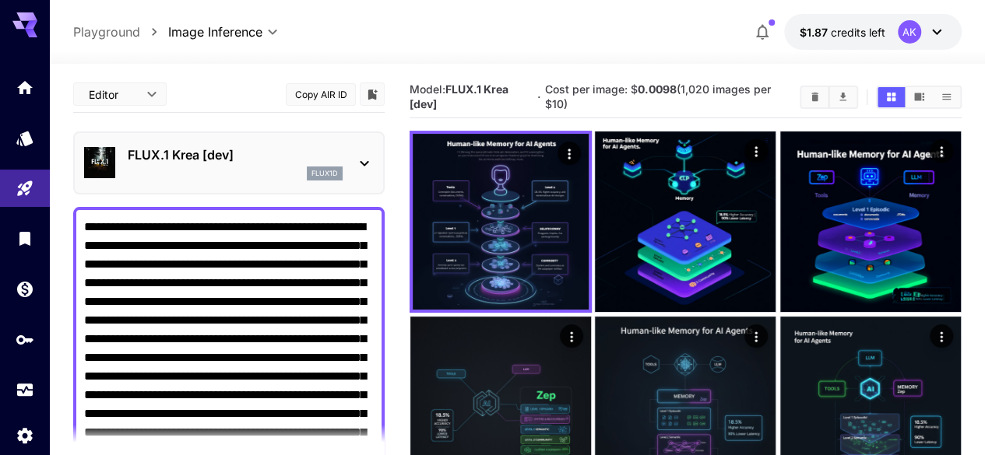
click at [247, 163] on p "FLUX.1 Krea [dev]" at bounding box center [235, 155] width 215 height 19
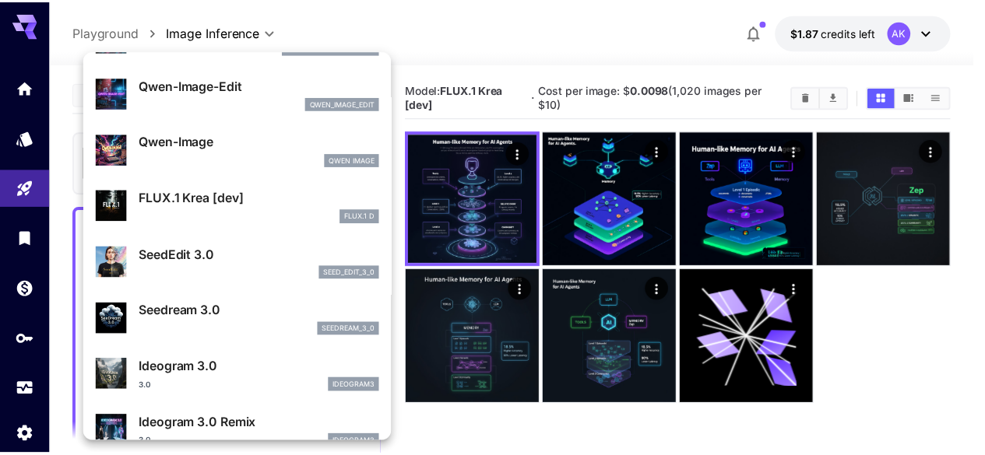
scroll to position [235, 0]
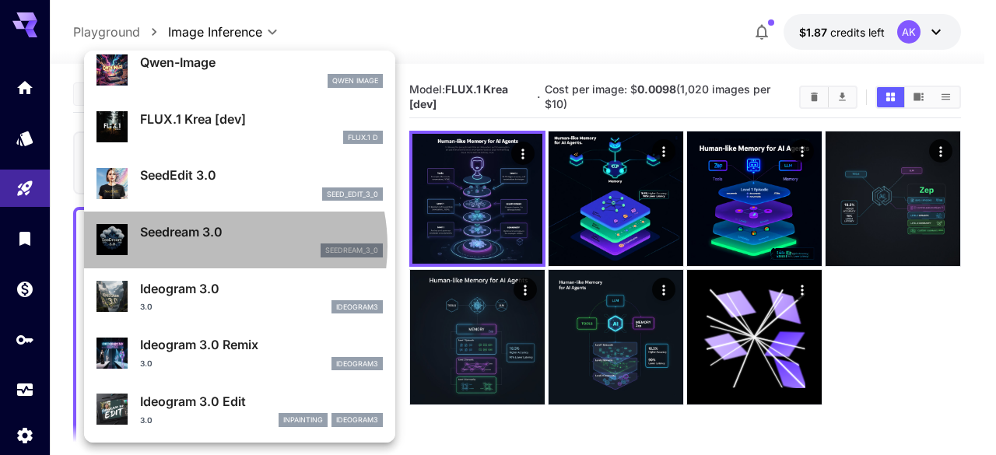
click at [199, 246] on div "seedream_3_0" at bounding box center [261, 251] width 243 height 14
type input "***"
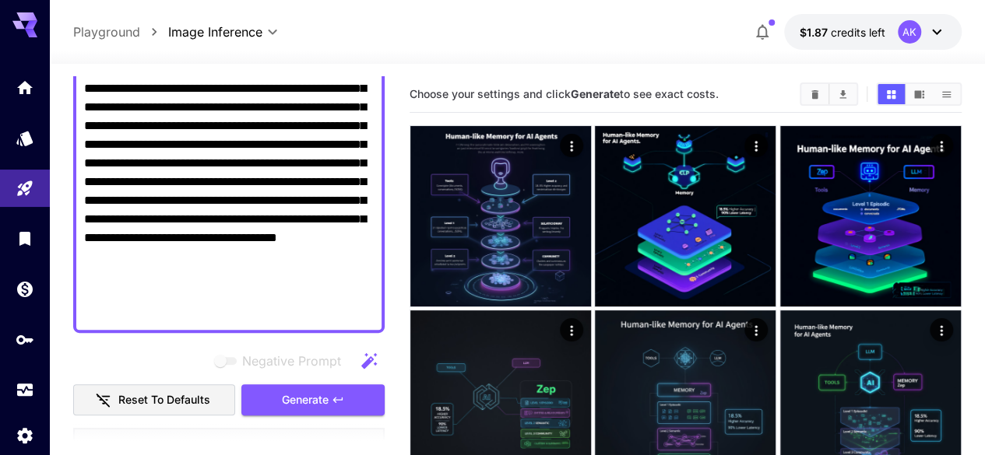
scroll to position [311, 0]
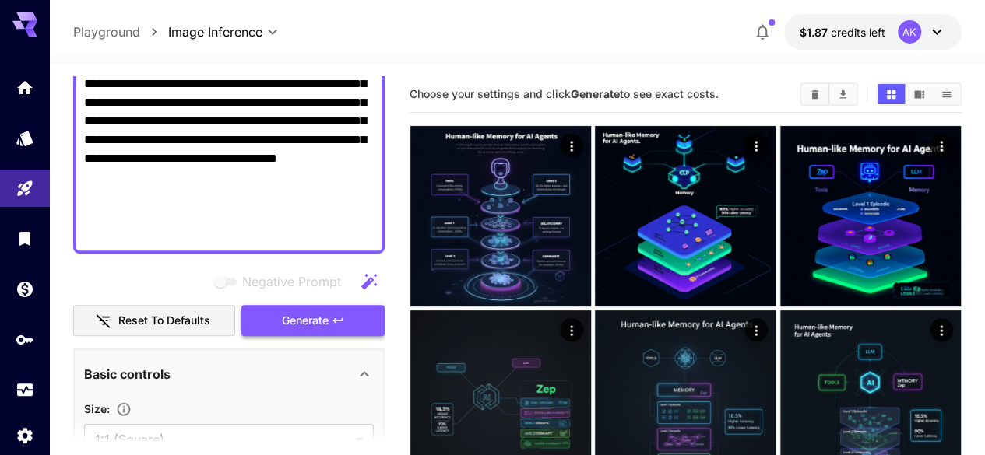
click at [296, 312] on span "Generate" at bounding box center [305, 320] width 47 height 19
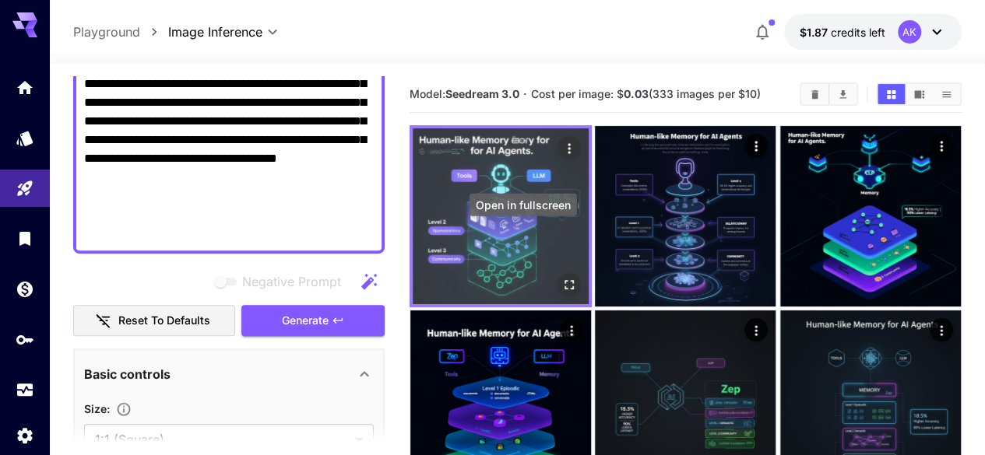
click at [561, 277] on icon "Open in fullscreen" at bounding box center [569, 285] width 16 height 16
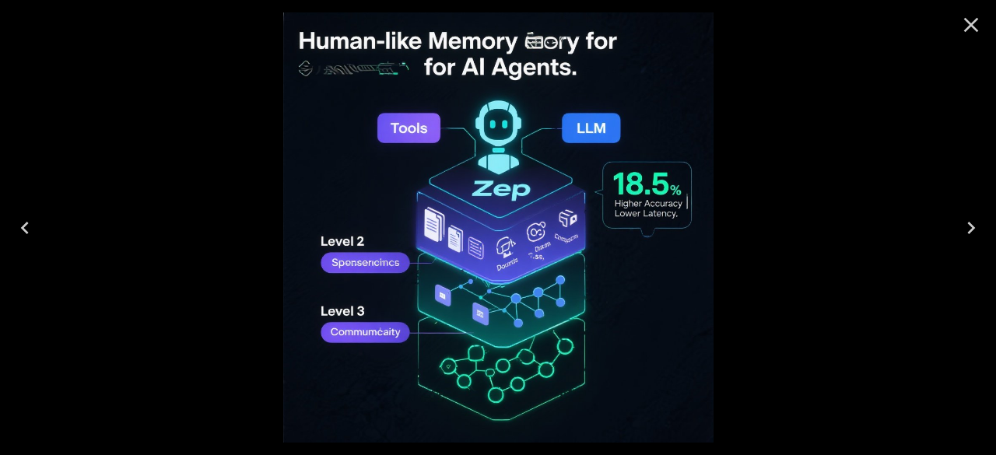
click at [967, 38] on button "Close" at bounding box center [971, 24] width 37 height 37
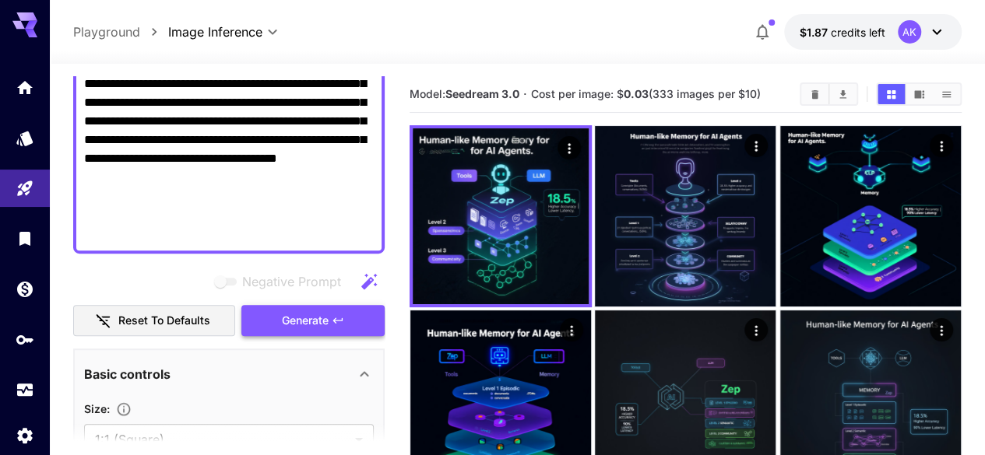
click at [335, 321] on icon "button" at bounding box center [338, 320] width 12 height 12
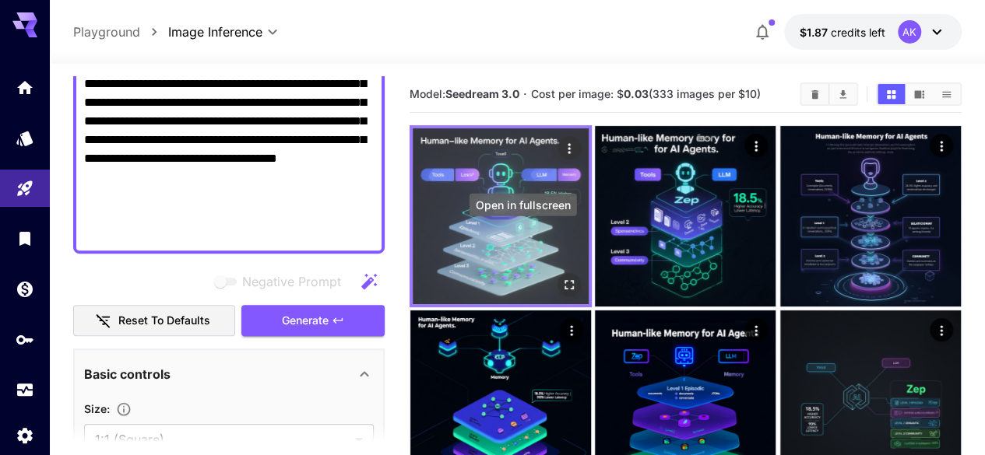
click at [561, 277] on icon "Open in fullscreen" at bounding box center [569, 285] width 16 height 16
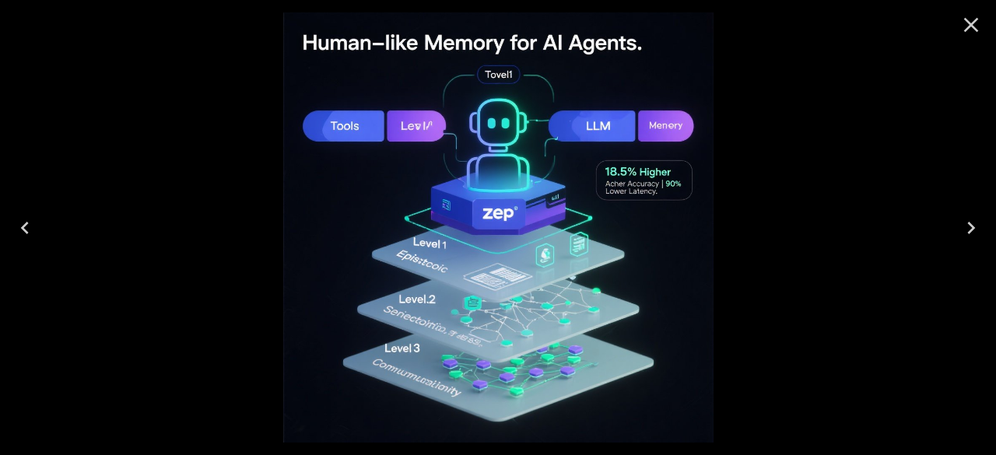
click at [967, 26] on icon "Close" at bounding box center [971, 24] width 25 height 25
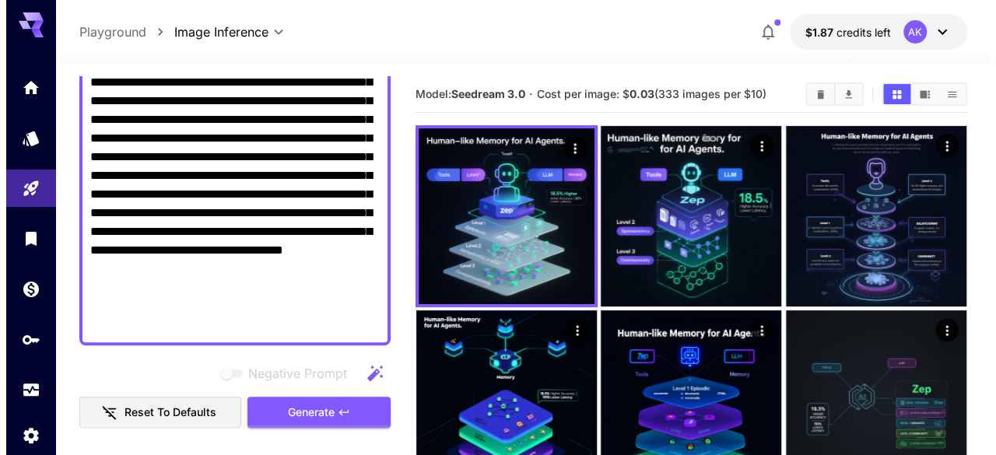
scroll to position [0, 0]
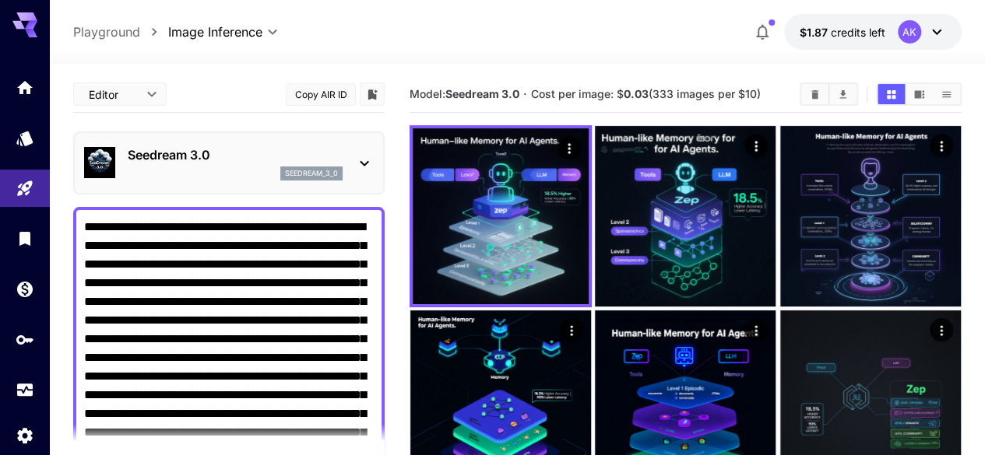
click at [292, 155] on p "Seedream 3.0" at bounding box center [235, 155] width 215 height 19
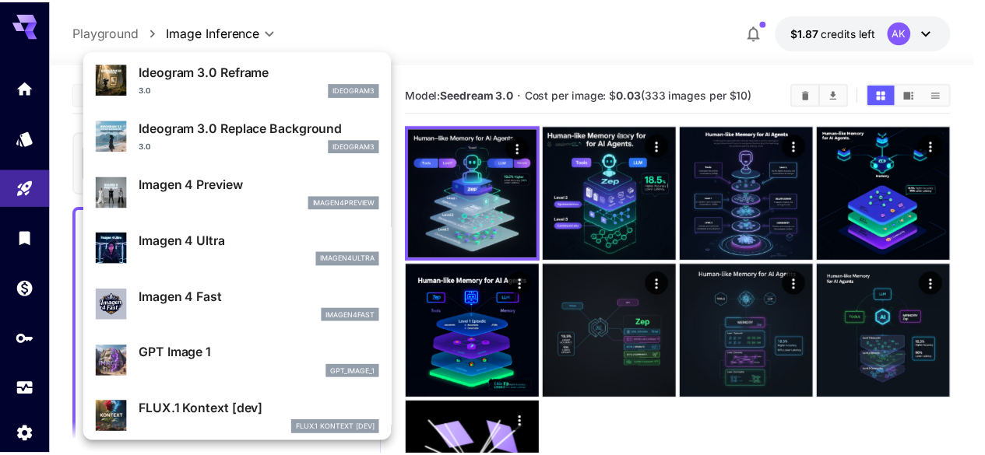
scroll to position [625, 0]
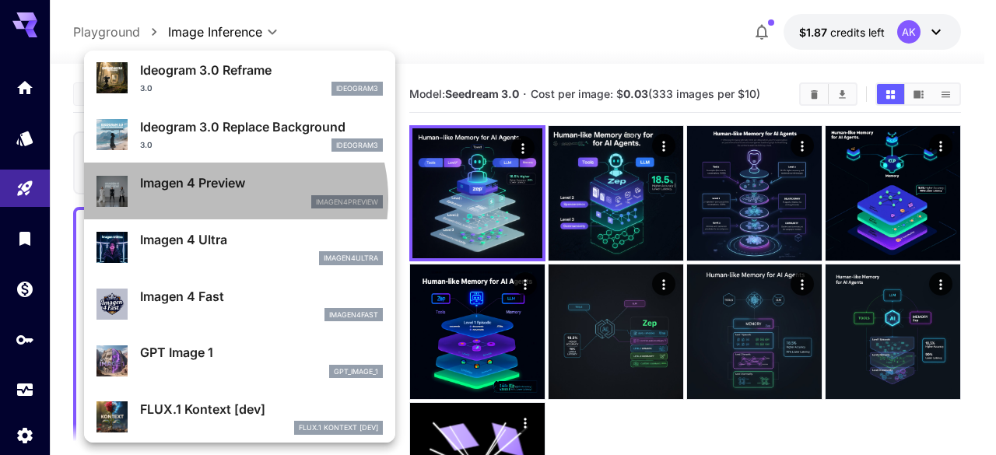
click at [221, 199] on div "imagen4preview" at bounding box center [261, 202] width 243 height 14
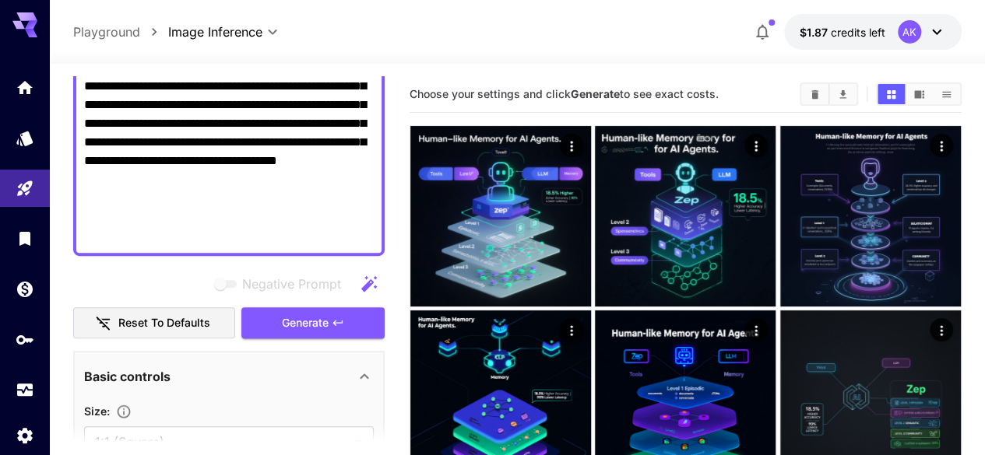
scroll to position [311, 0]
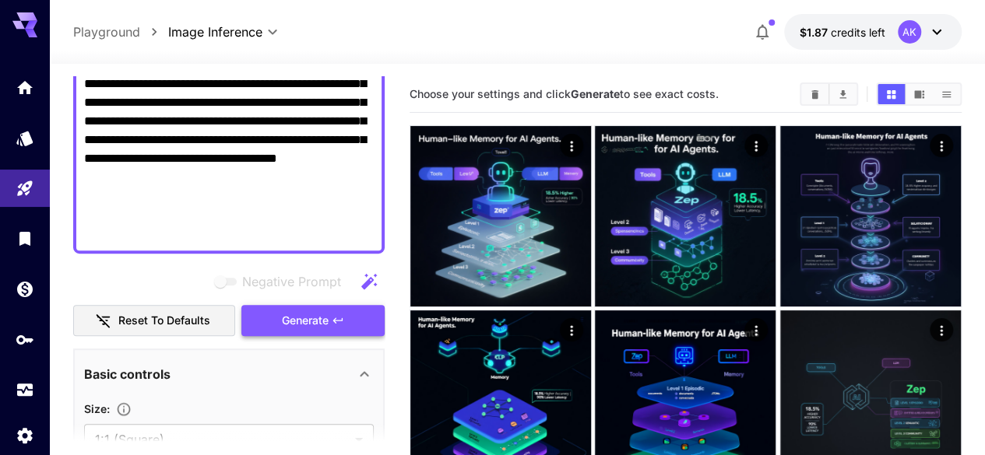
click at [334, 325] on icon "button" at bounding box center [338, 320] width 12 height 12
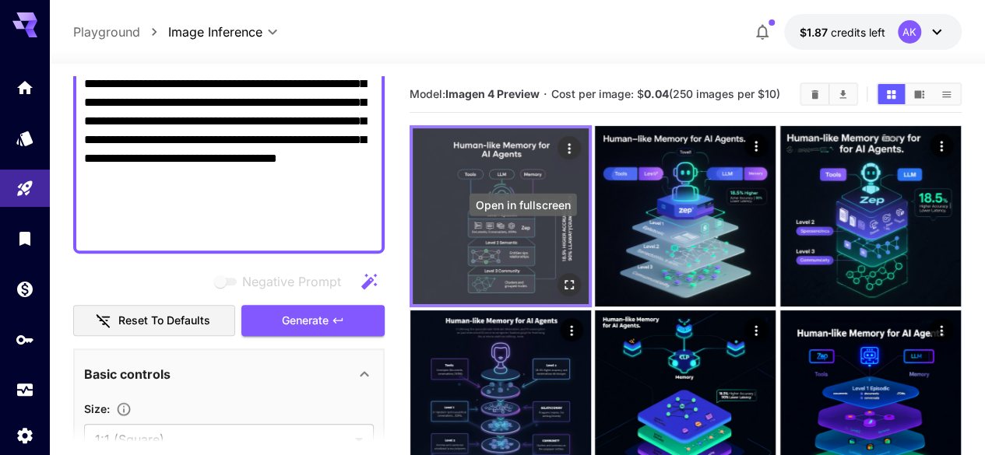
click at [561, 277] on icon "Open in fullscreen" at bounding box center [569, 285] width 16 height 16
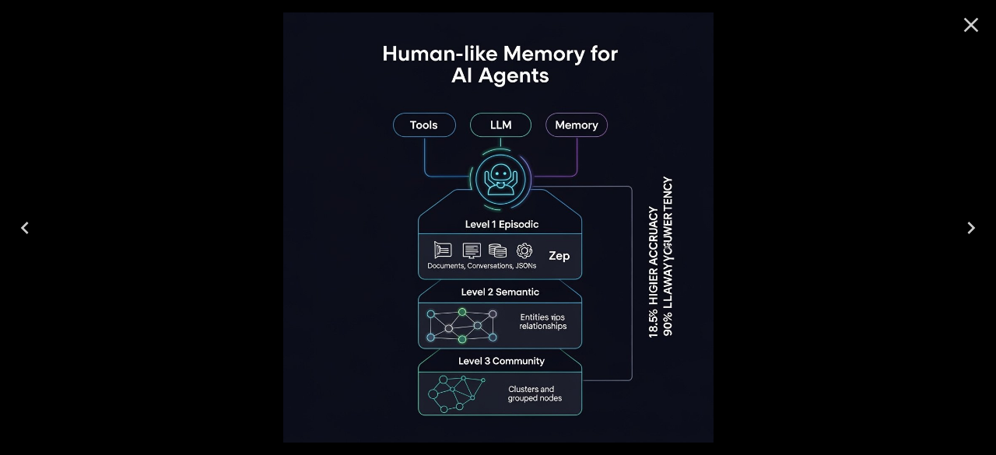
click at [975, 15] on icon "Close" at bounding box center [971, 24] width 25 height 25
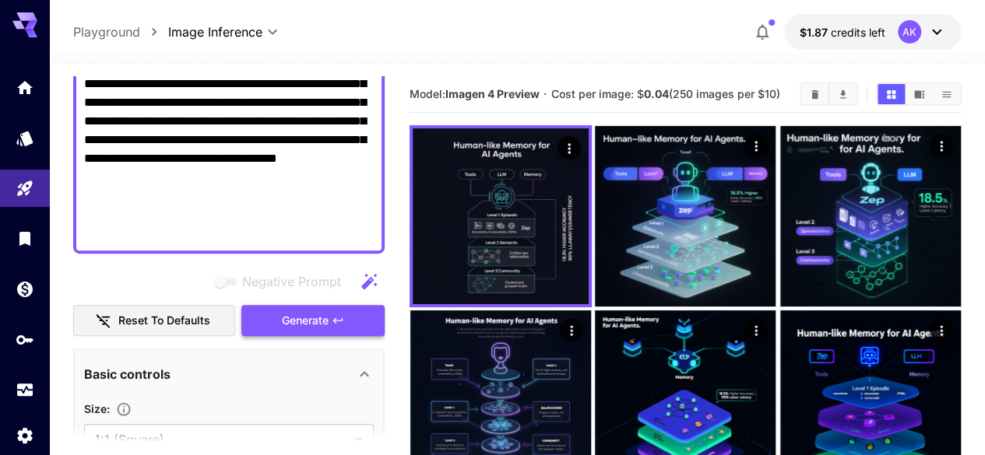
click at [285, 321] on span "Generate" at bounding box center [305, 320] width 47 height 19
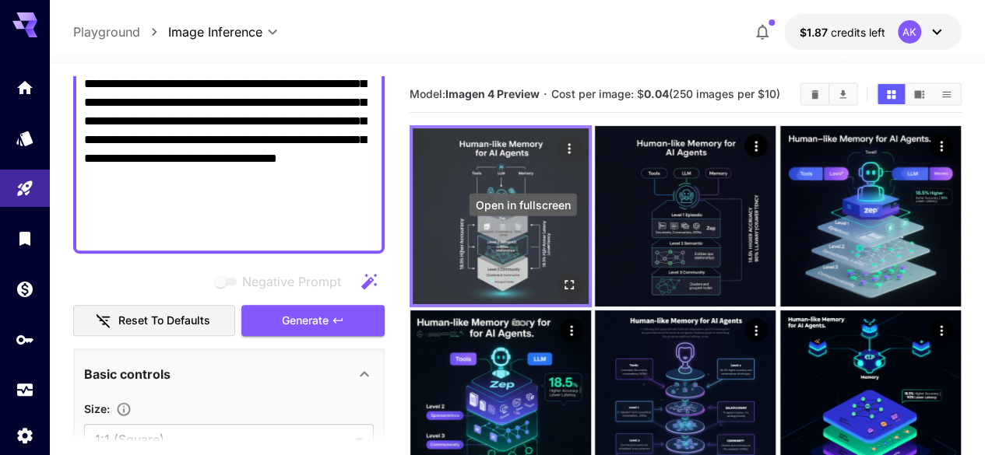
click at [561, 277] on icon "Open in fullscreen" at bounding box center [569, 285] width 16 height 16
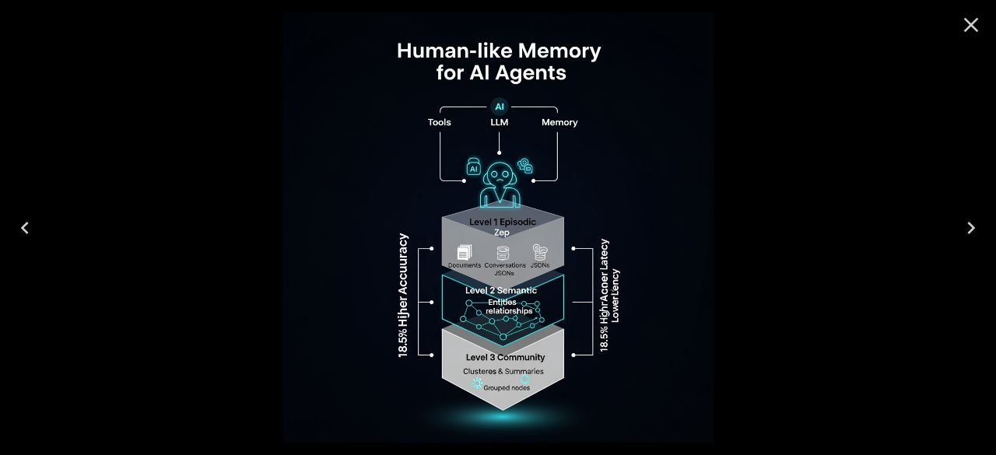
click at [981, 27] on icon "Close" at bounding box center [971, 24] width 25 height 25
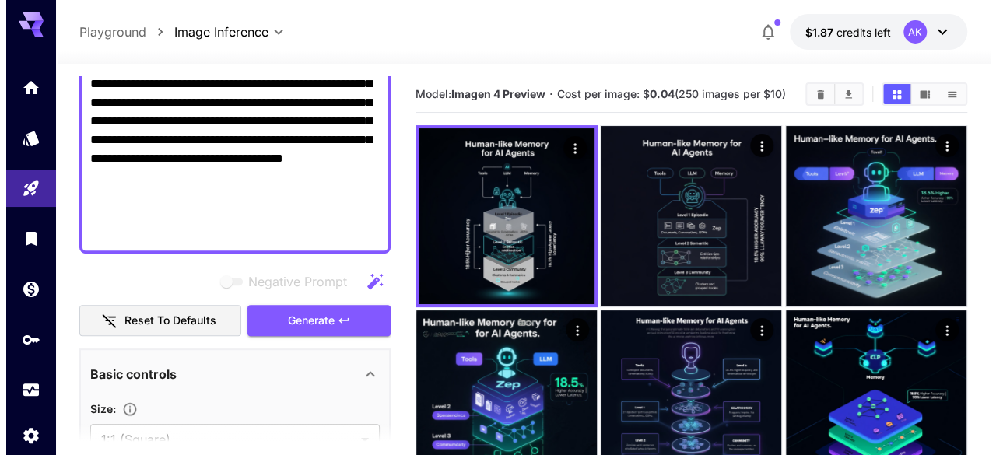
scroll to position [0, 0]
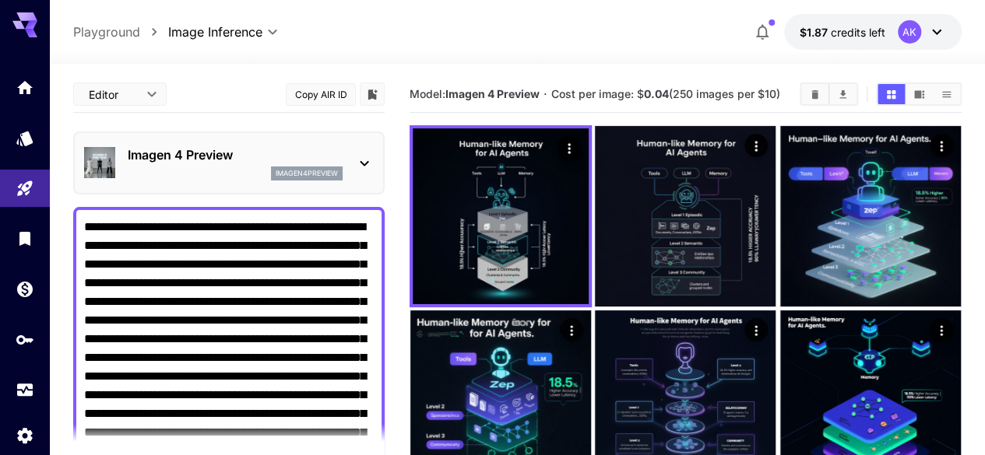
click at [243, 168] on div "imagen4preview" at bounding box center [235, 174] width 215 height 14
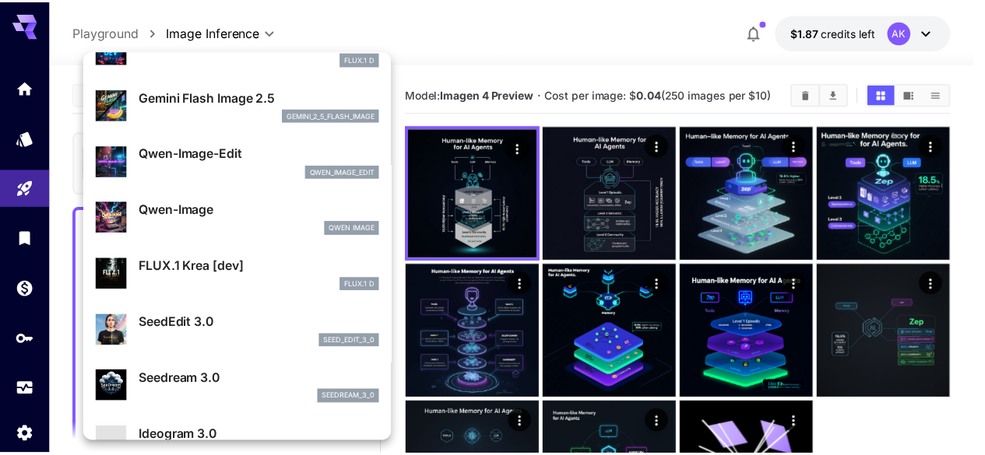
scroll to position [156, 0]
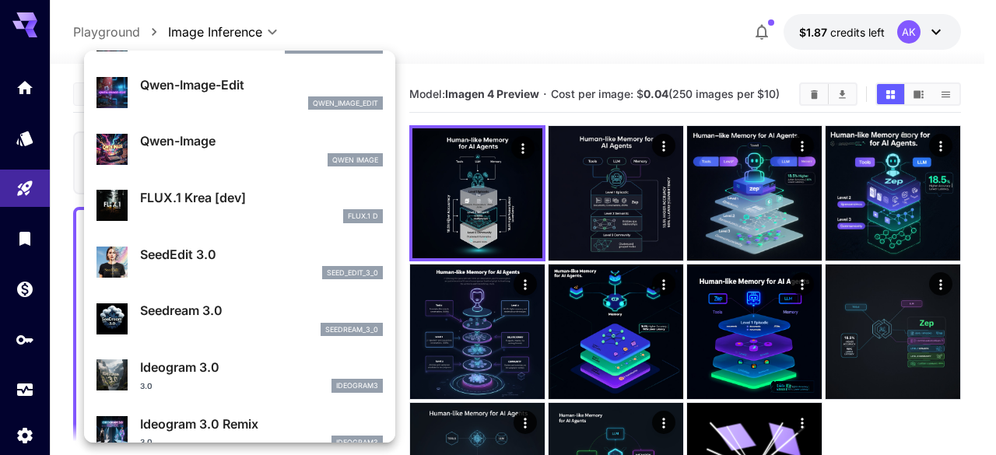
click at [230, 364] on p "Ideogram 3.0" at bounding box center [261, 367] width 243 height 19
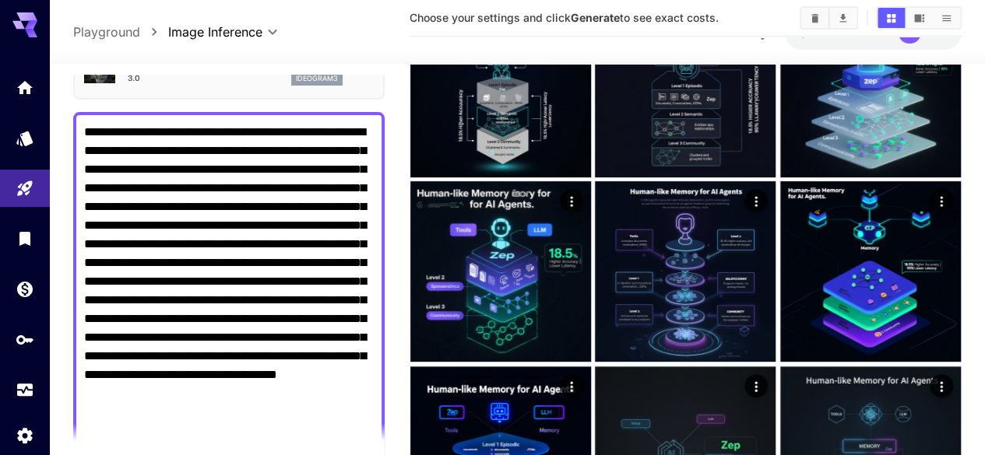
scroll to position [234, 0]
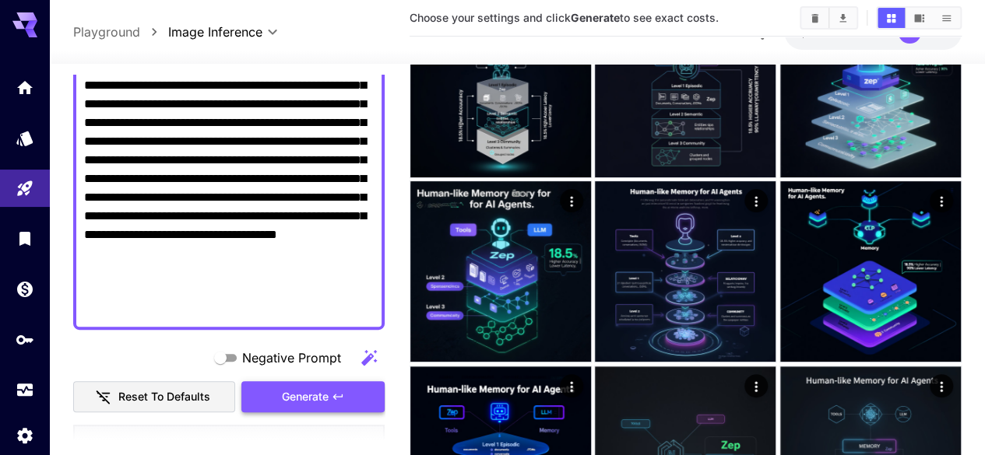
click at [352, 381] on button "Generate" at bounding box center [312, 397] width 143 height 32
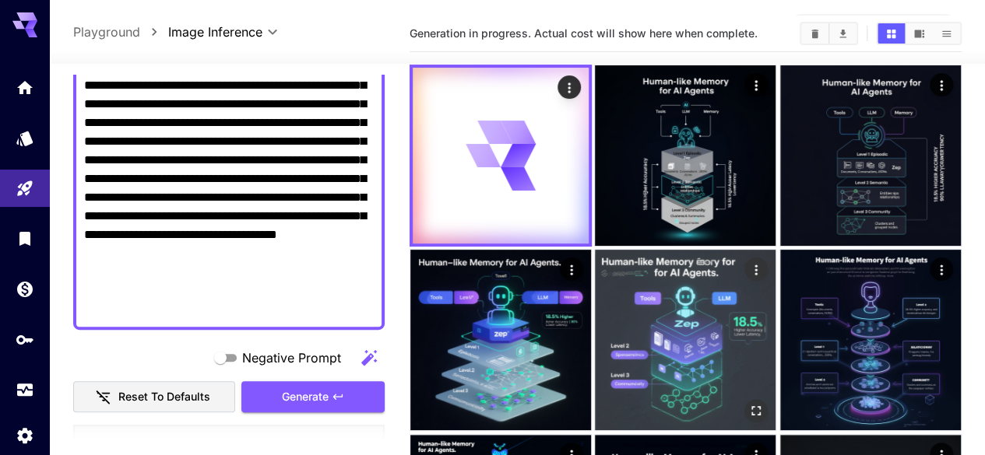
scroll to position [0, 0]
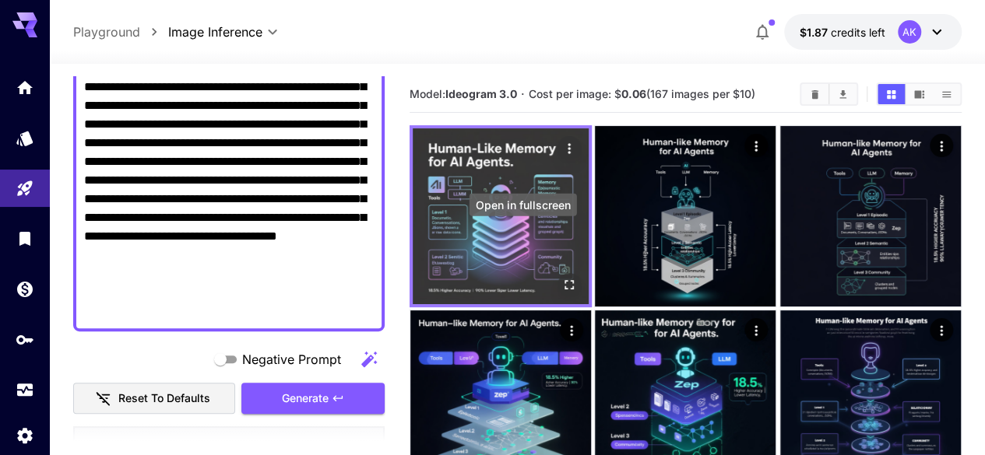
click at [561, 277] on icon "Open in fullscreen" at bounding box center [569, 285] width 16 height 16
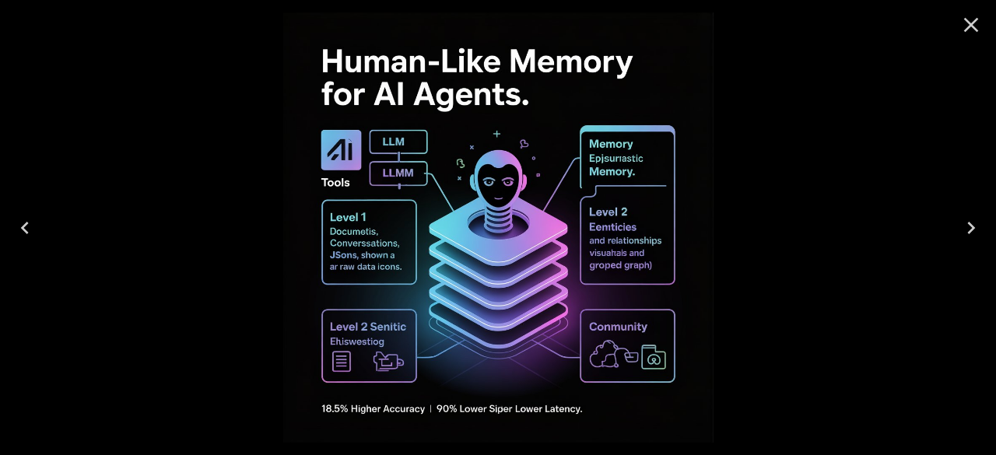
click at [979, 26] on icon "Close" at bounding box center [971, 24] width 25 height 25
